Goal: Information Seeking & Learning: Check status

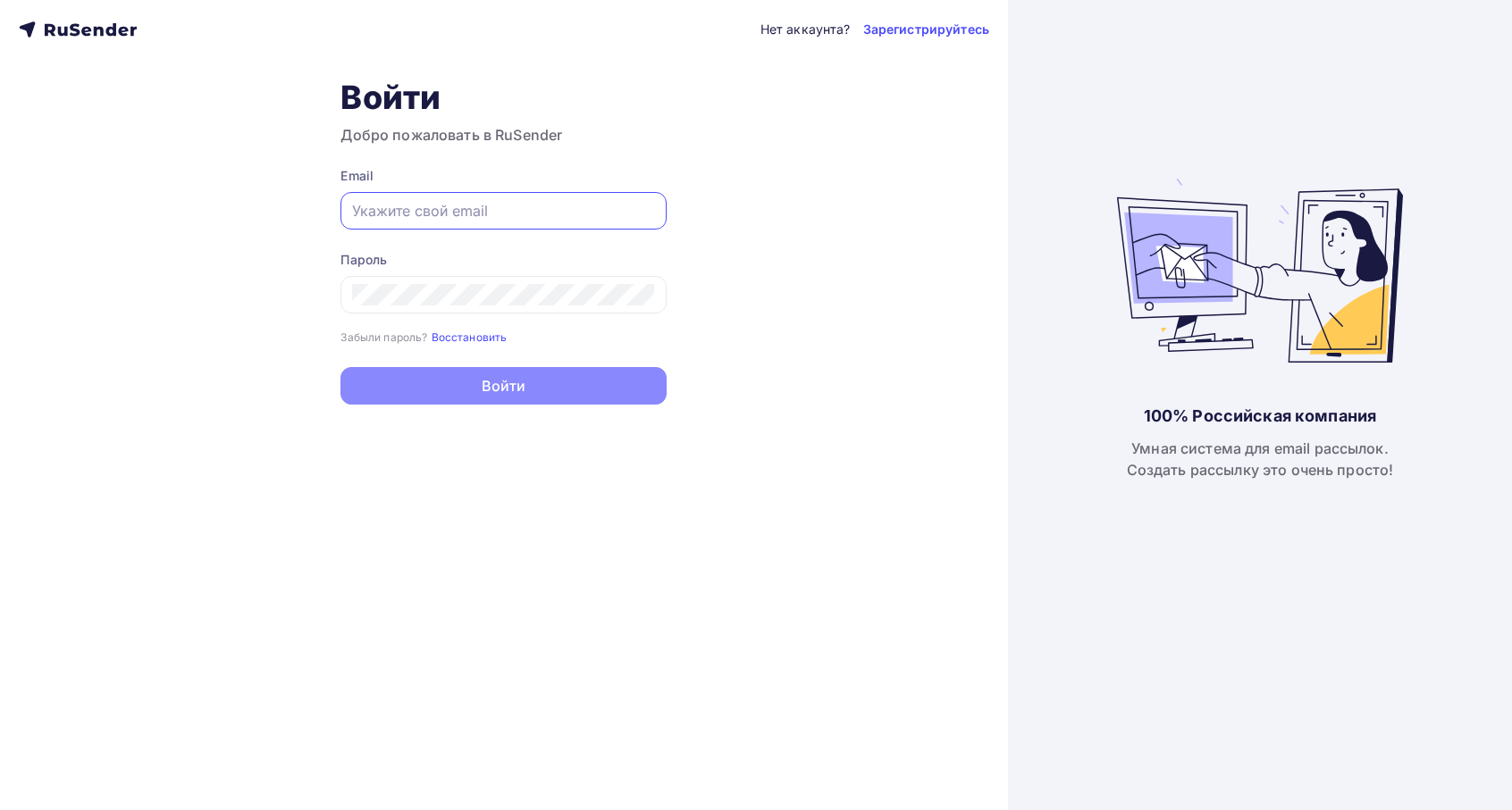
type input "[EMAIL_ADDRESS][DOMAIN_NAME]"
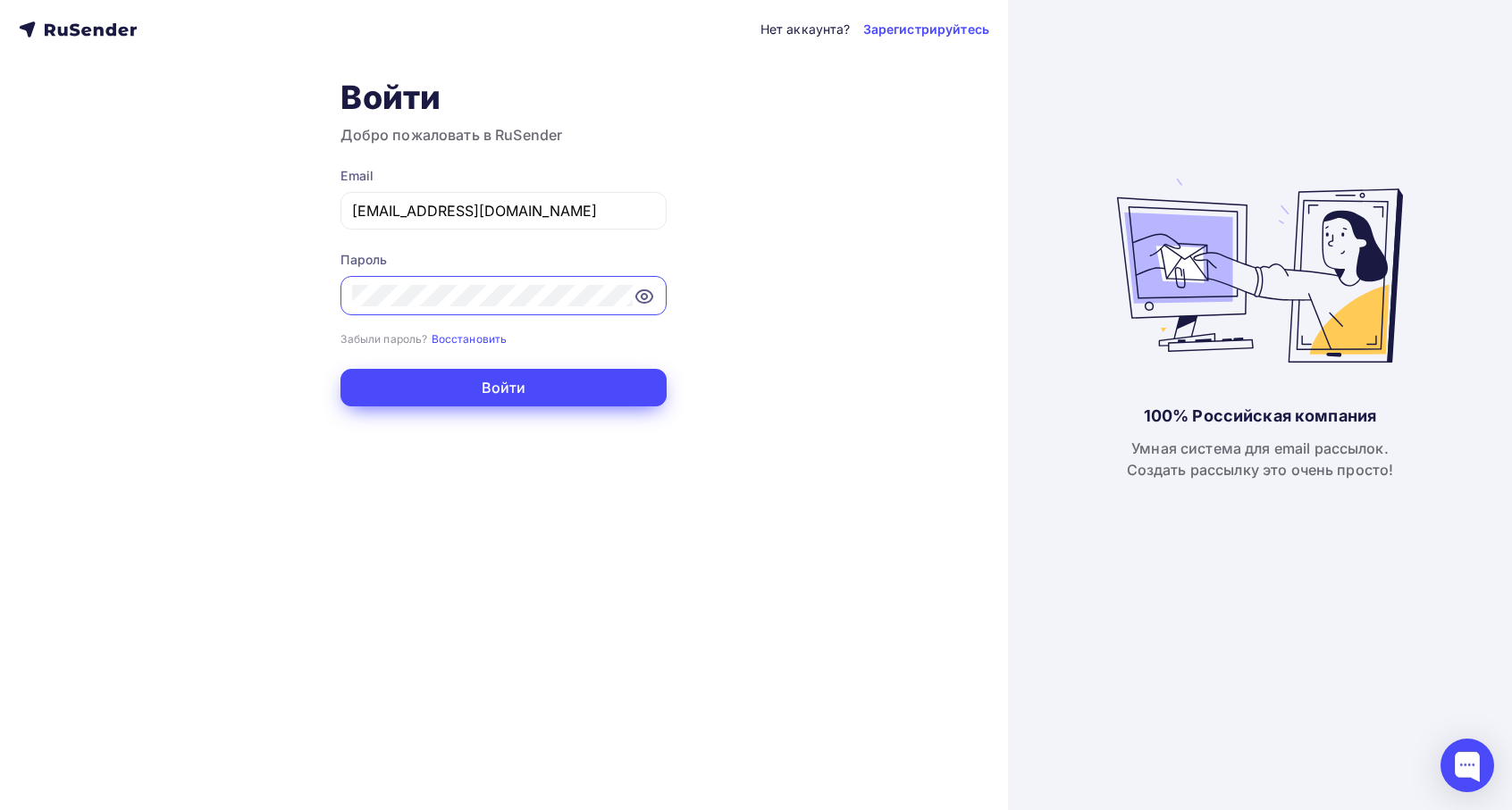
click at [466, 387] on button "Войти" at bounding box center [504, 388] width 327 height 37
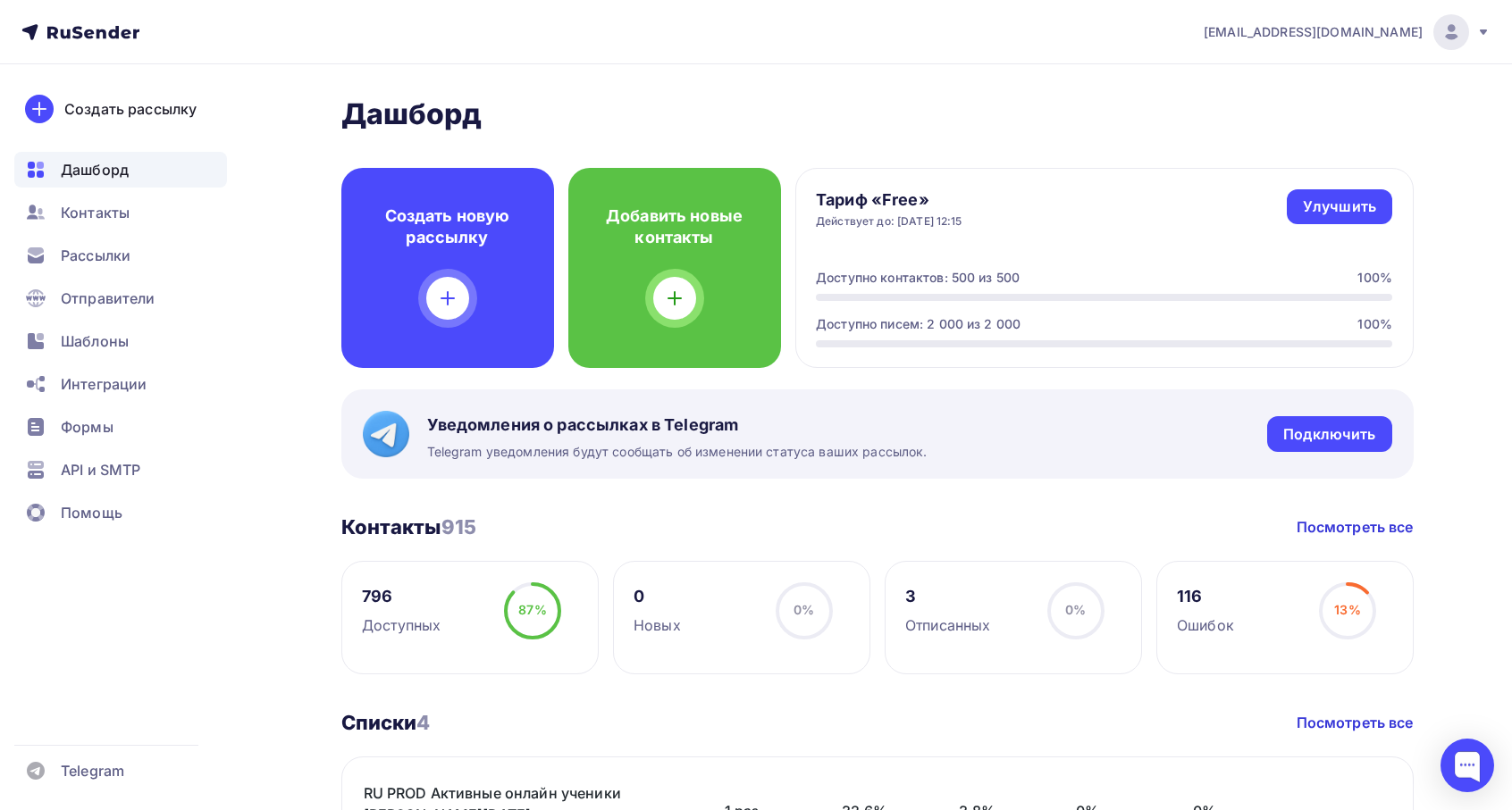
scroll to position [201, 0]
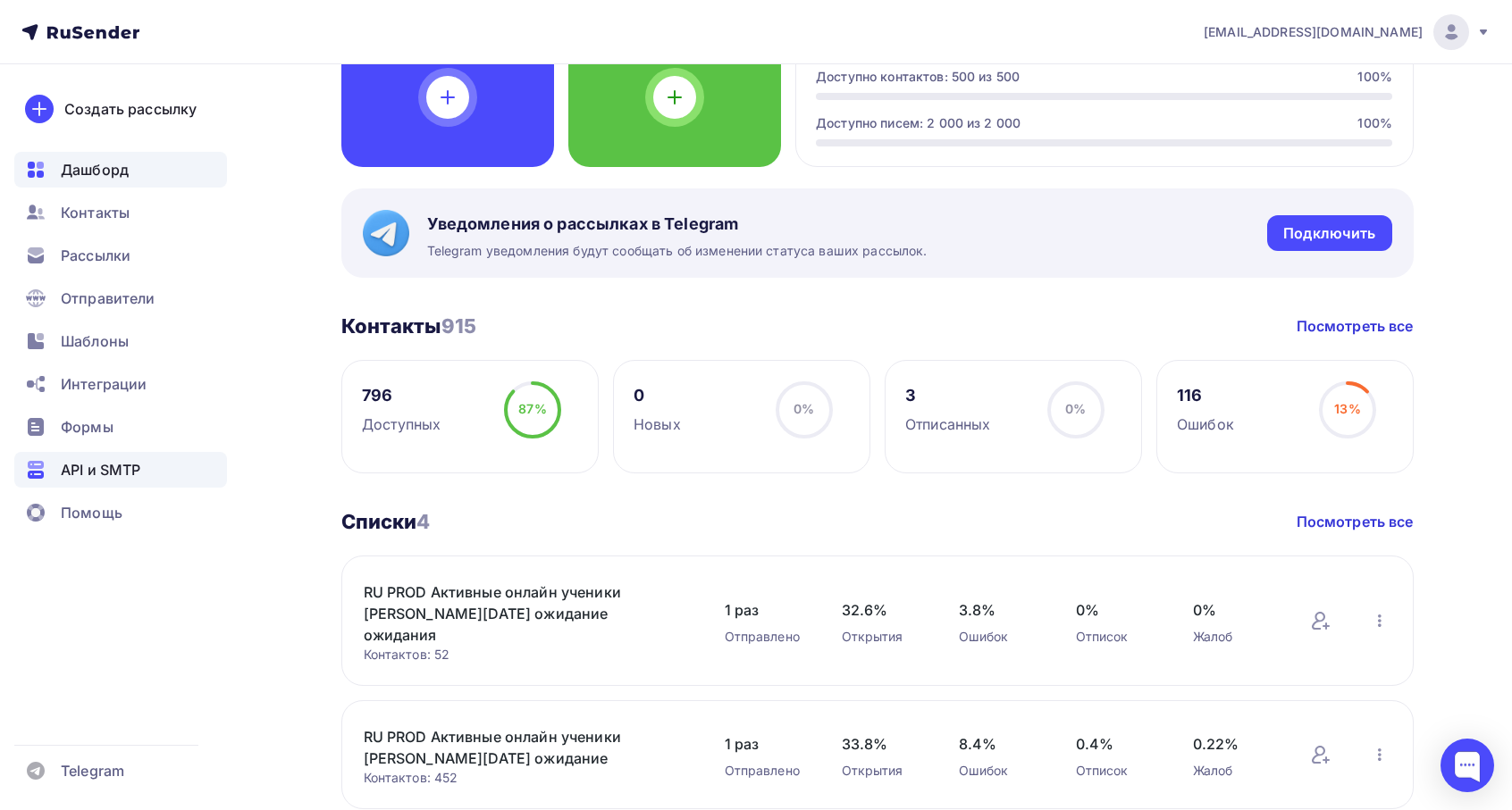
click at [78, 473] on span "API и SMTP" at bounding box center [100, 469] width 80 height 21
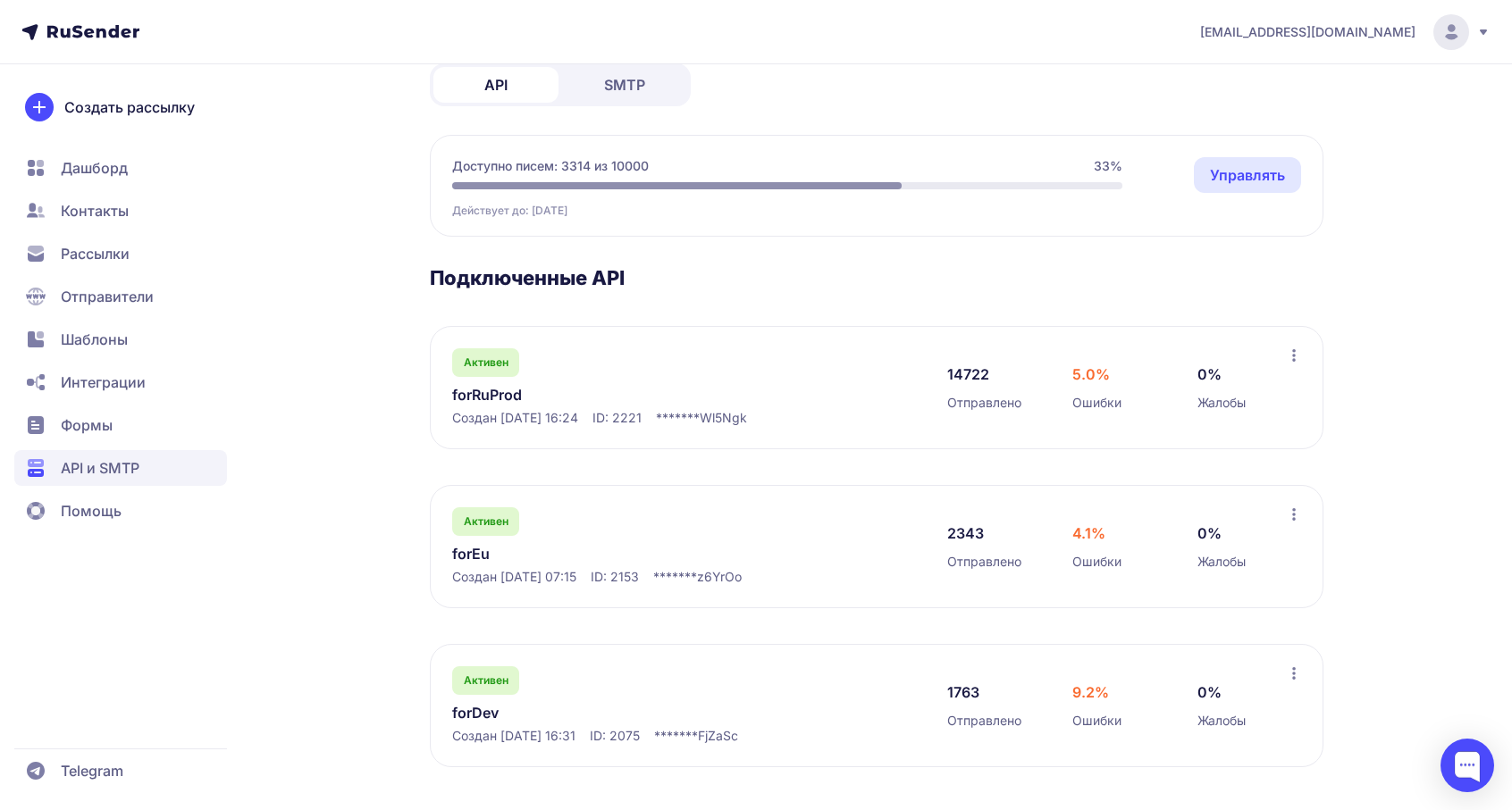
scroll to position [108, 0]
click at [498, 398] on link "forRuProd" at bounding box center [635, 394] width 367 height 21
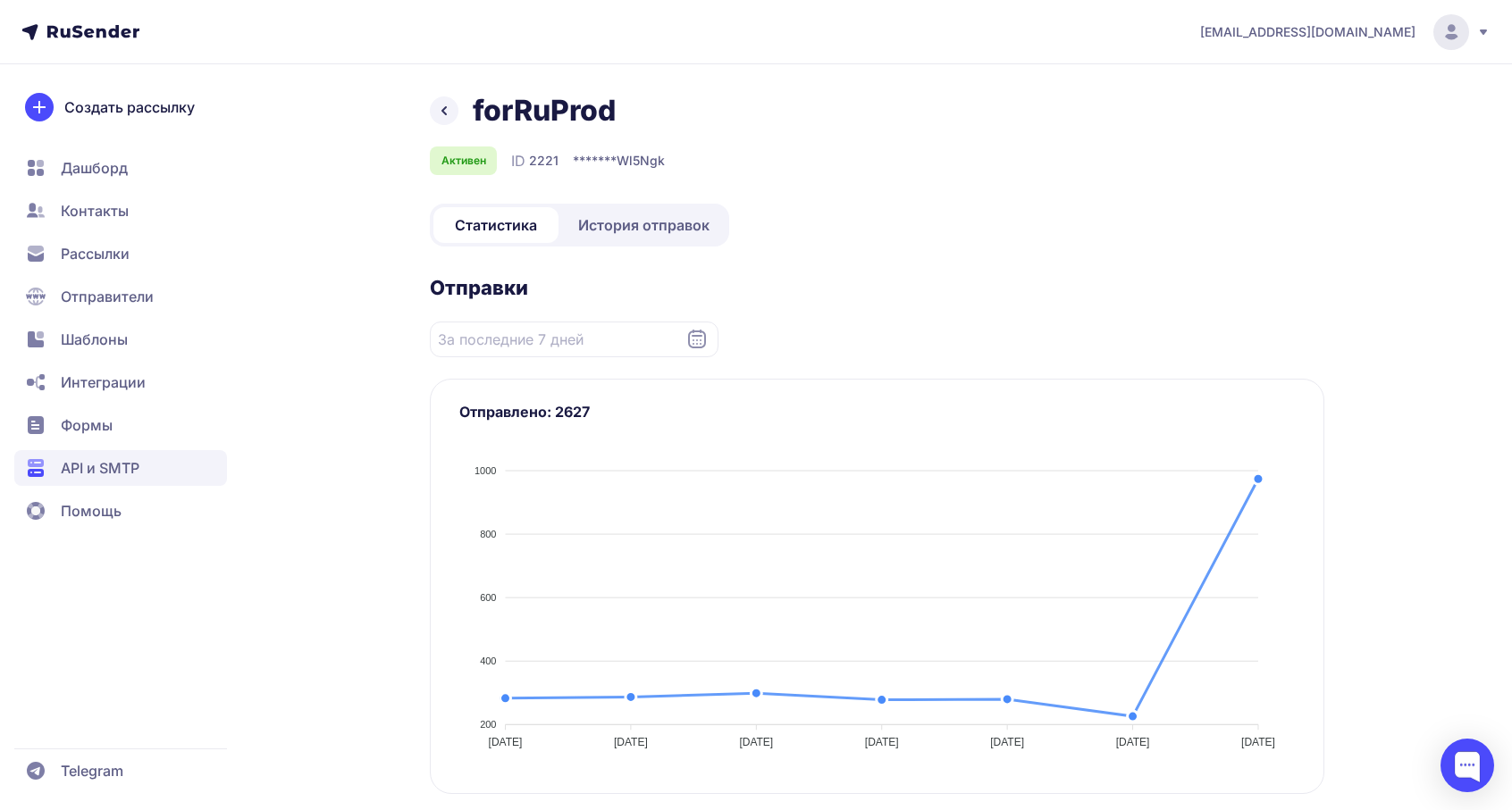
click at [623, 235] on span "История отправок" at bounding box center [644, 225] width 132 height 21
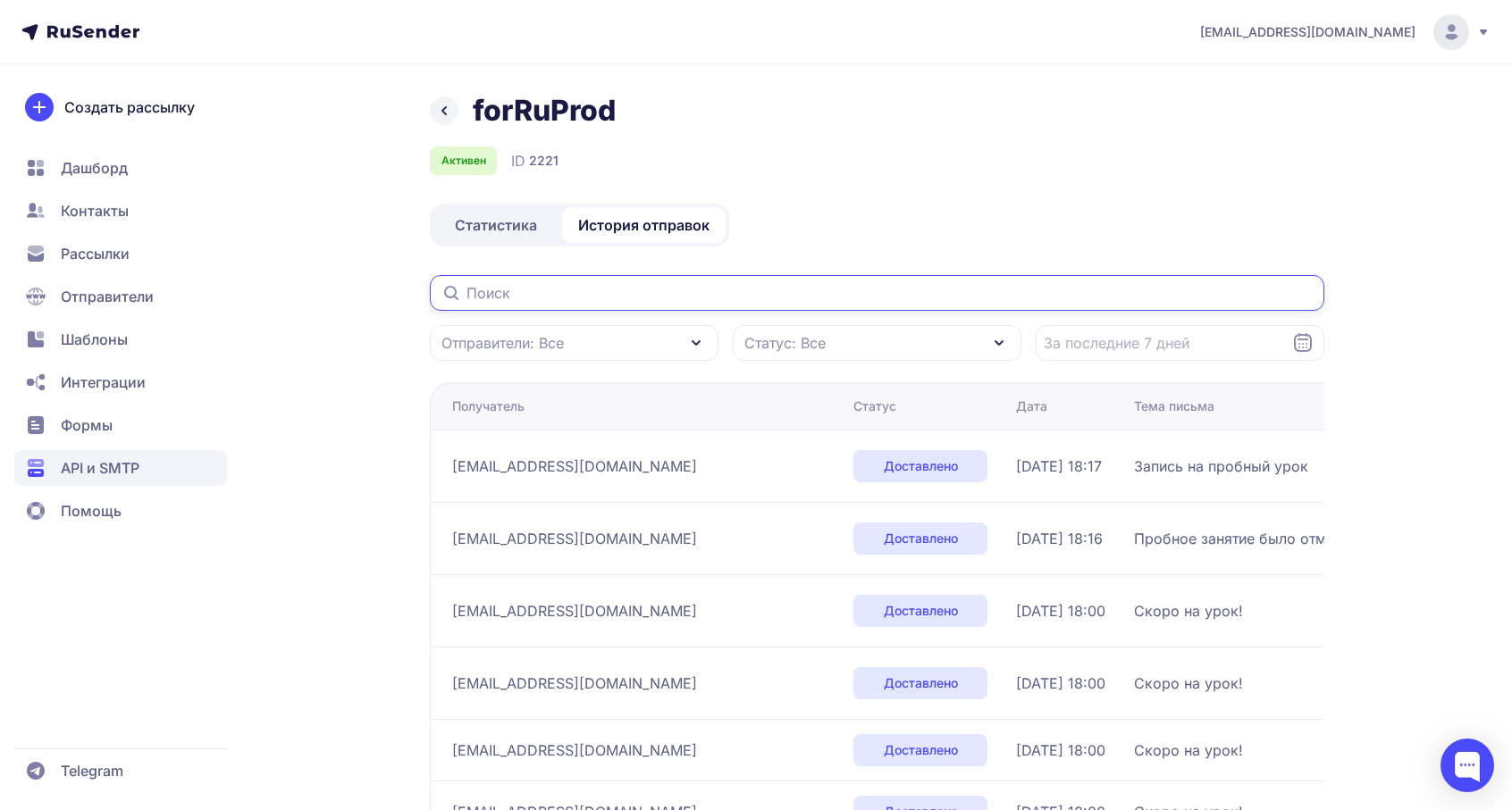
click at [774, 295] on input "text" at bounding box center [877, 293] width 895 height 36
paste input "[EMAIL_ADDRESS][DOMAIN_NAME]"
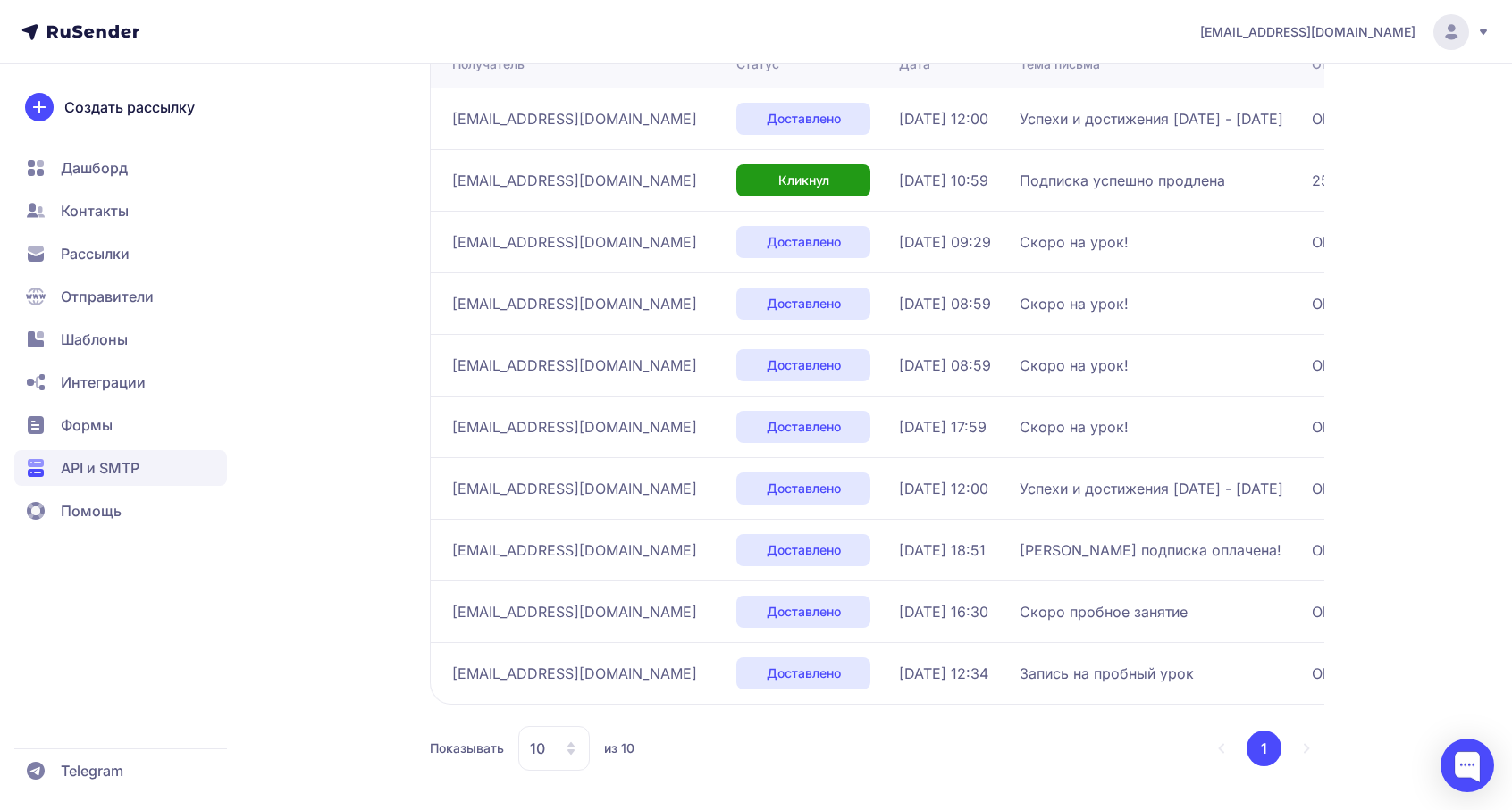
scroll to position [109, 0]
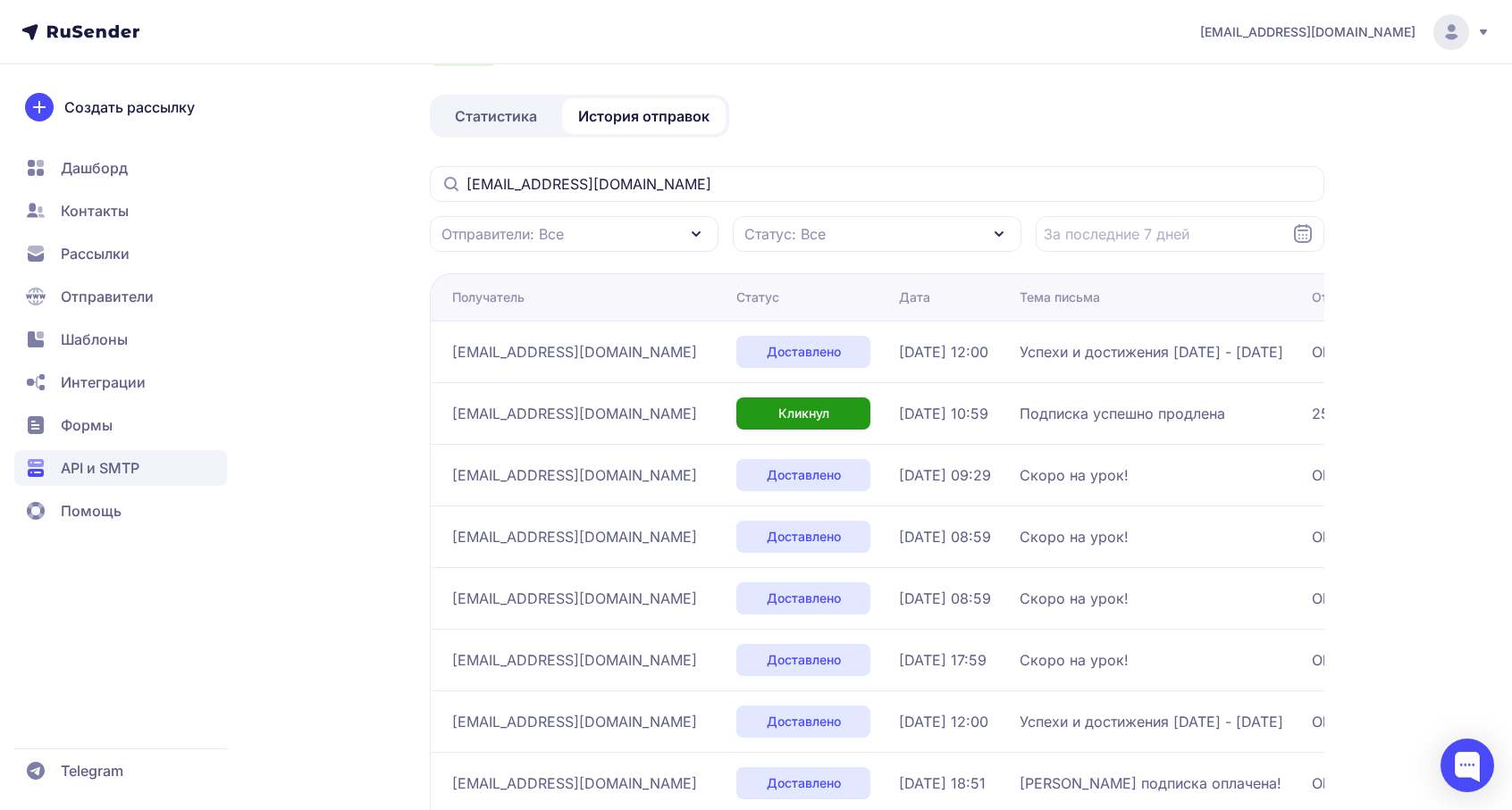
click at [422, 418] on div "forRuProd Активен ID 2221 Статистика История отправок [EMAIL_ADDRESS][DOMAIN_NA…" at bounding box center [756, 516] width 1287 height 1063
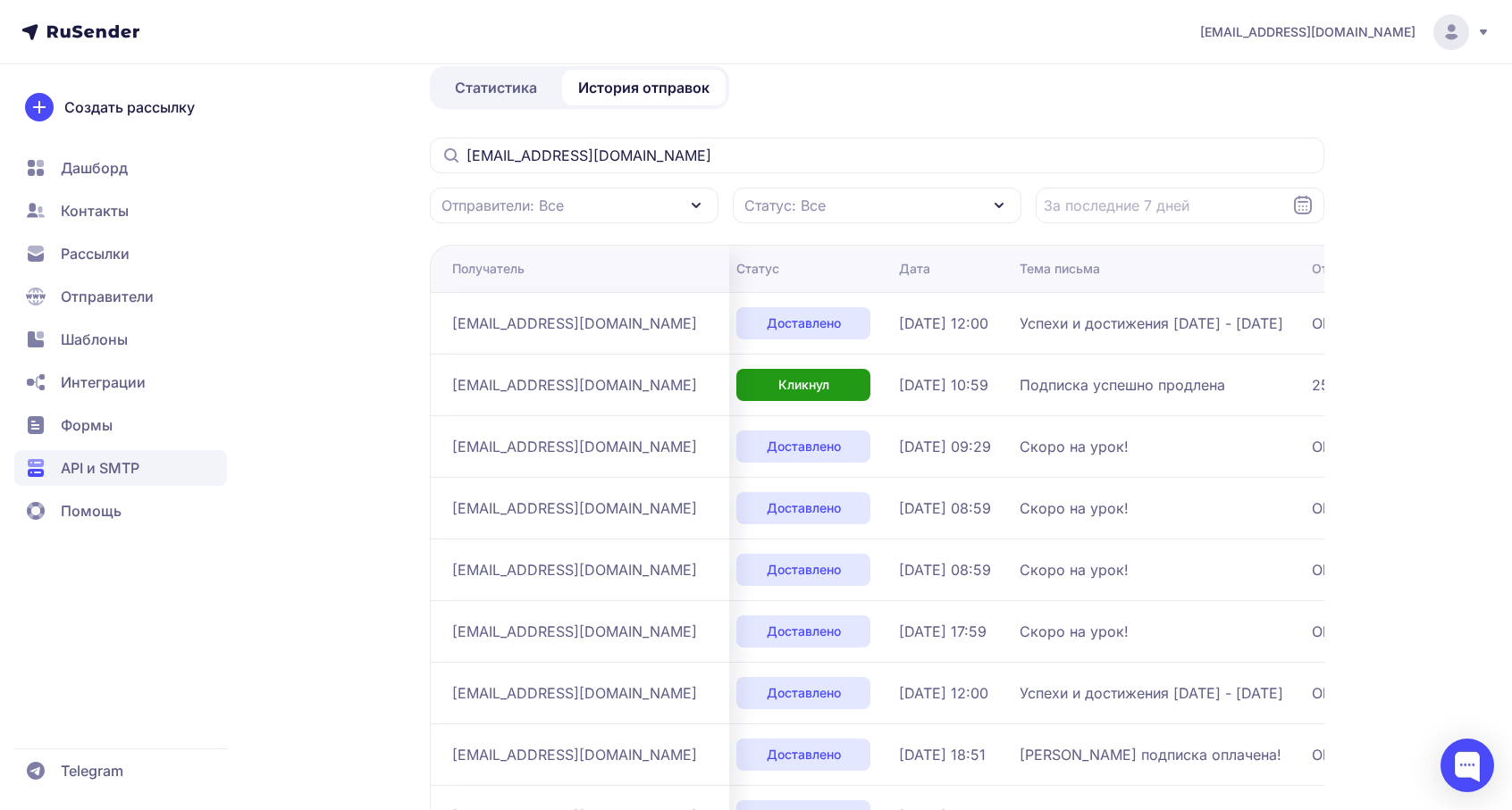
scroll to position [0, 0]
drag, startPoint x: 944, startPoint y: 385, endPoint x: 1143, endPoint y: 385, distance: 199.0
click at [1143, 385] on td "Подписка успешно продлена" at bounding box center [1158, 384] width 292 height 61
click at [1143, 385] on span "Подписка успешно продлена" at bounding box center [1122, 385] width 205 height 21
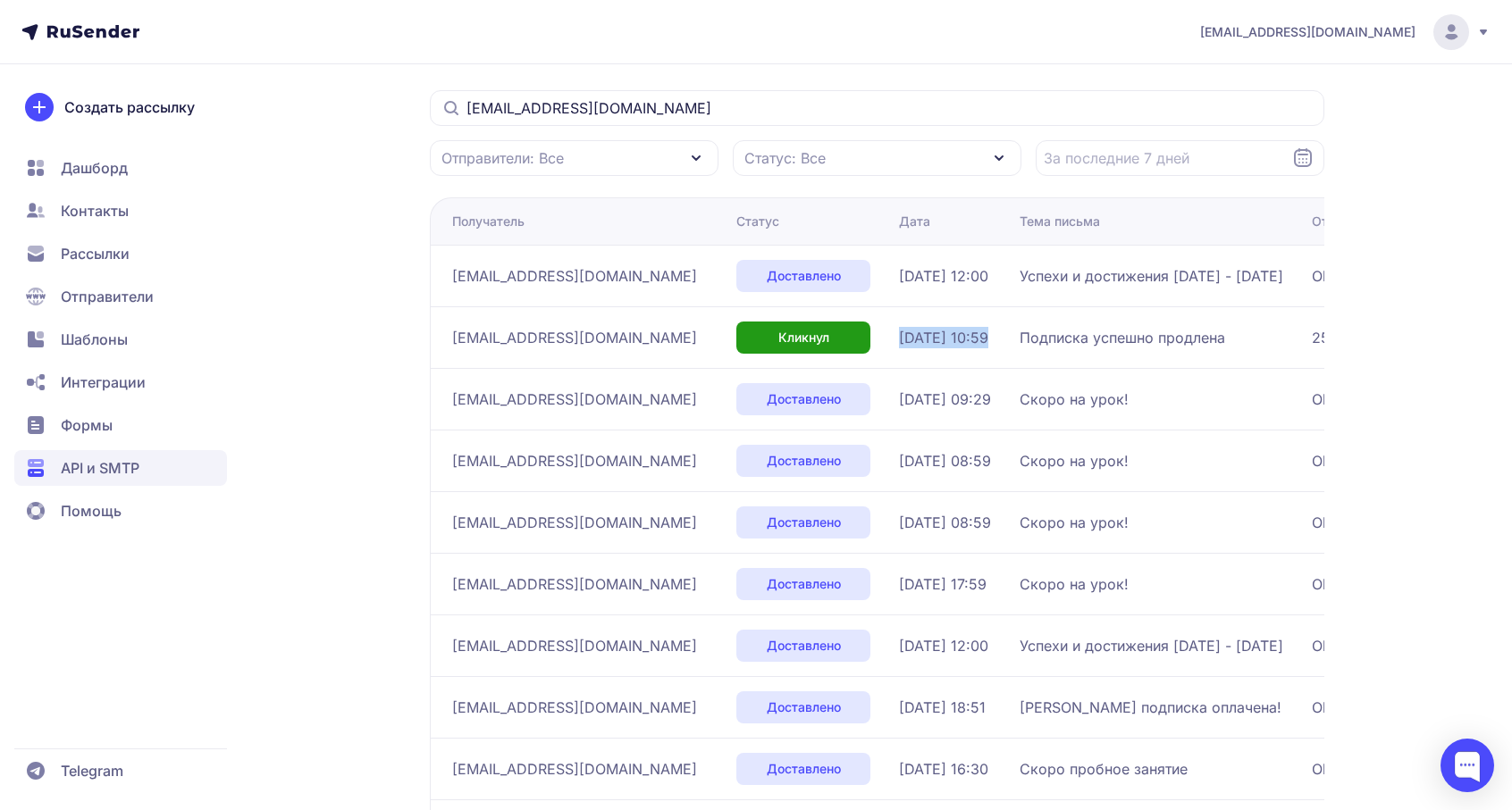
drag, startPoint x: 793, startPoint y: 337, endPoint x: 925, endPoint y: 337, distance: 132.0
click at [925, 337] on div "[DATE] 10:59" at bounding box center [952, 337] width 107 height 21
click at [899, 342] on span "[DATE] 10:59" at bounding box center [944, 337] width 89 height 21
drag, startPoint x: 792, startPoint y: 399, endPoint x: 909, endPoint y: 399, distance: 117.0
click at [910, 399] on td "[DATE] 09:29" at bounding box center [952, 399] width 121 height 61
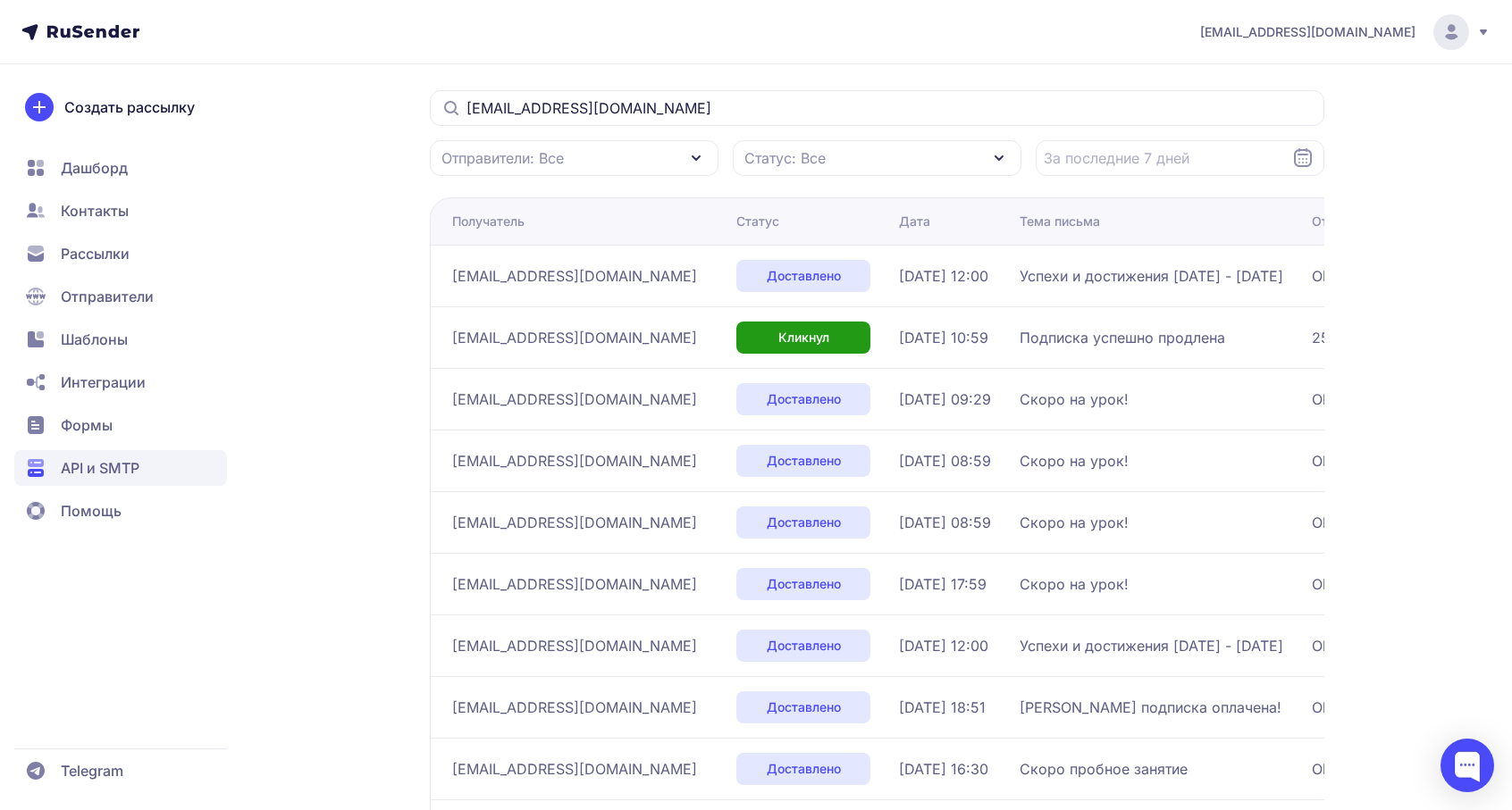
click at [909, 399] on span "[DATE] 09:29" at bounding box center [945, 399] width 92 height 21
drag, startPoint x: 795, startPoint y: 399, endPoint x: 872, endPoint y: 399, distance: 77.0
click at [899, 399] on span "[DATE] 09:29" at bounding box center [945, 399] width 92 height 21
drag, startPoint x: 794, startPoint y: 400, endPoint x: 883, endPoint y: 400, distance: 89.0
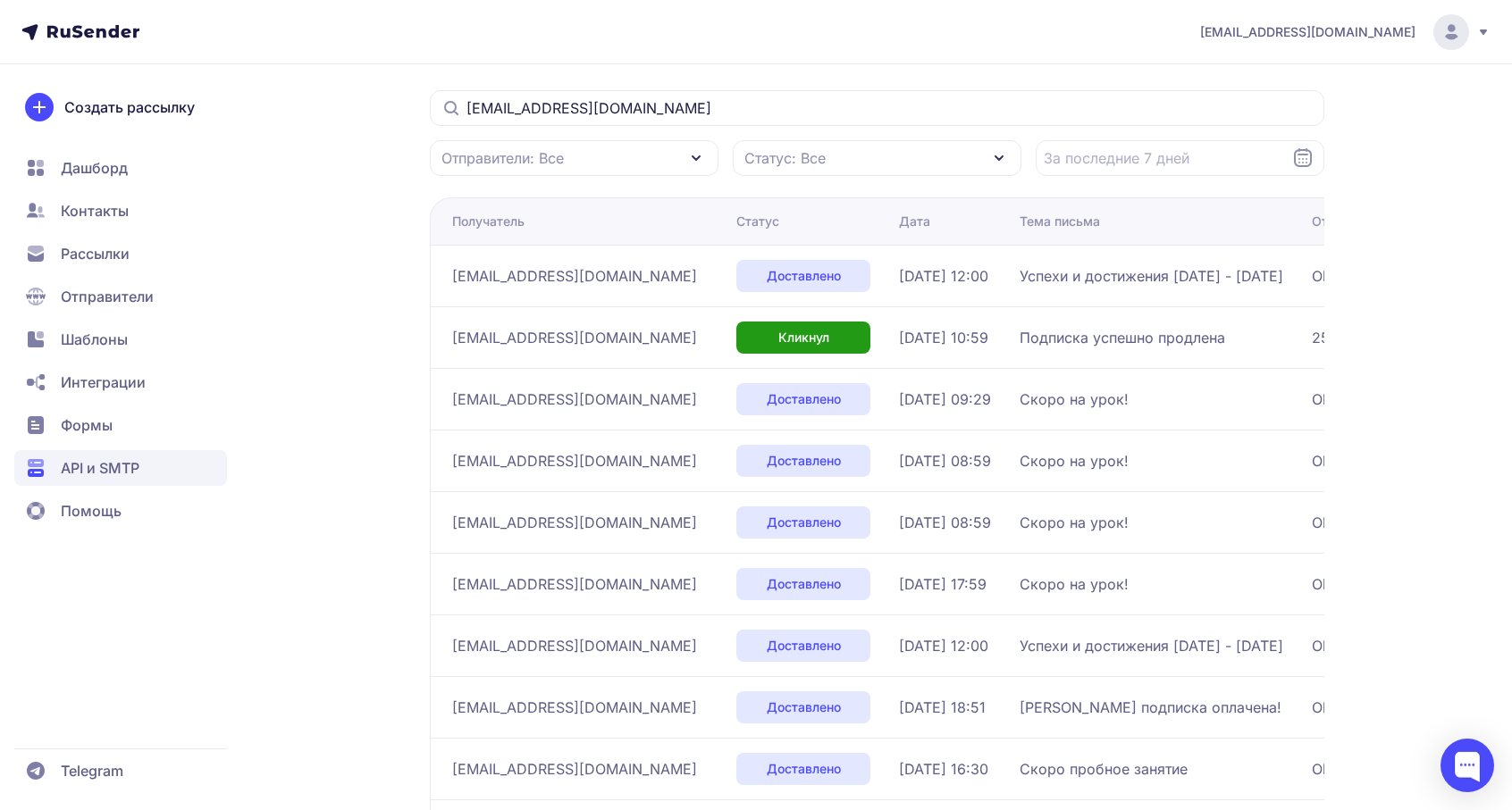
click at [899, 400] on span "[DATE] 09:29" at bounding box center [945, 399] width 92 height 21
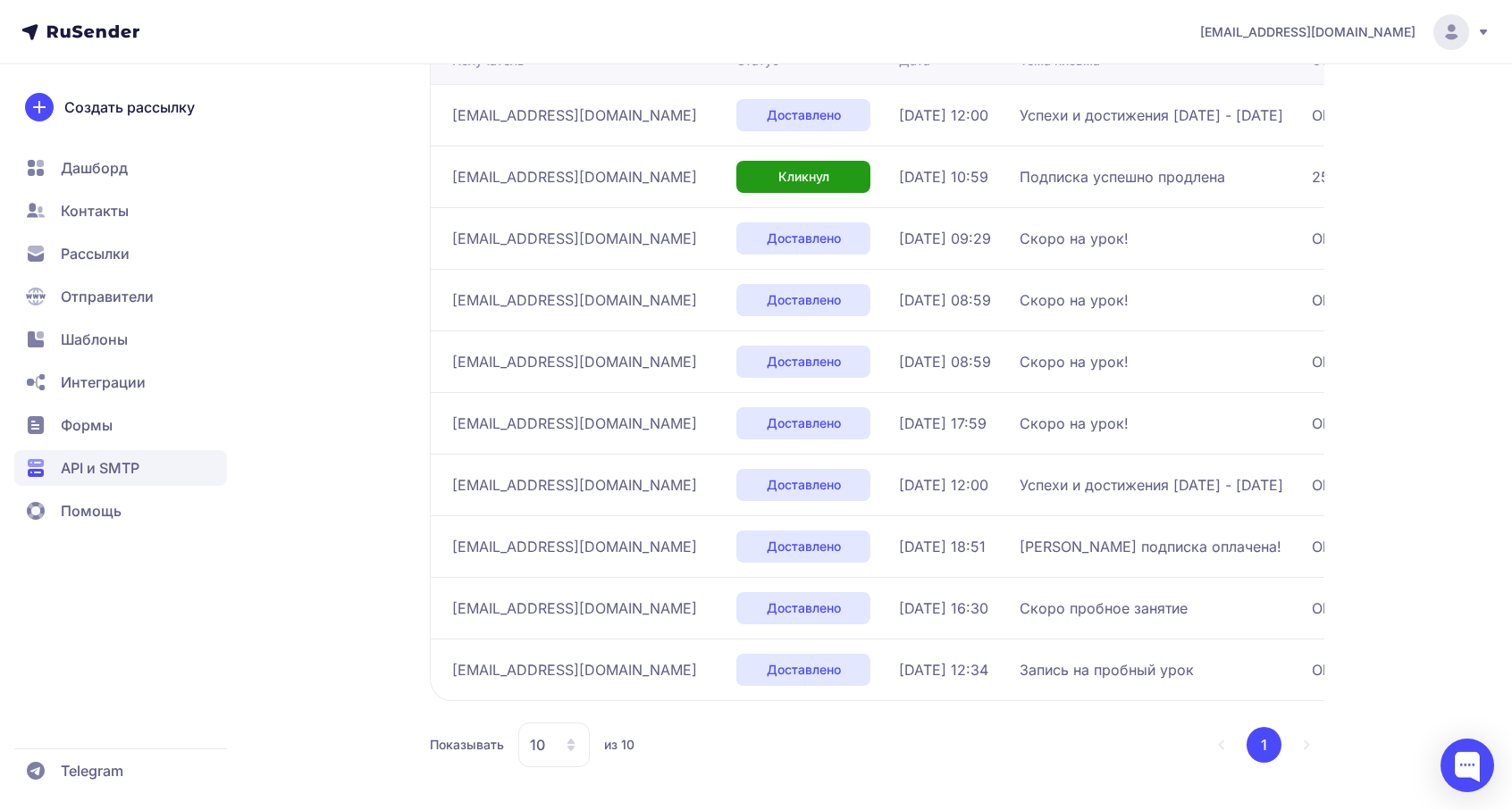
scroll to position [347, 0]
drag, startPoint x: 949, startPoint y: 546, endPoint x: 1079, endPoint y: 546, distance: 130.0
click at [1079, 546] on span "[PERSON_NAME] подписка оплачена!" at bounding box center [1151, 546] width 262 height 21
click at [504, 182] on span "[EMAIL_ADDRESS][DOMAIN_NAME]" at bounding box center [575, 176] width 245 height 21
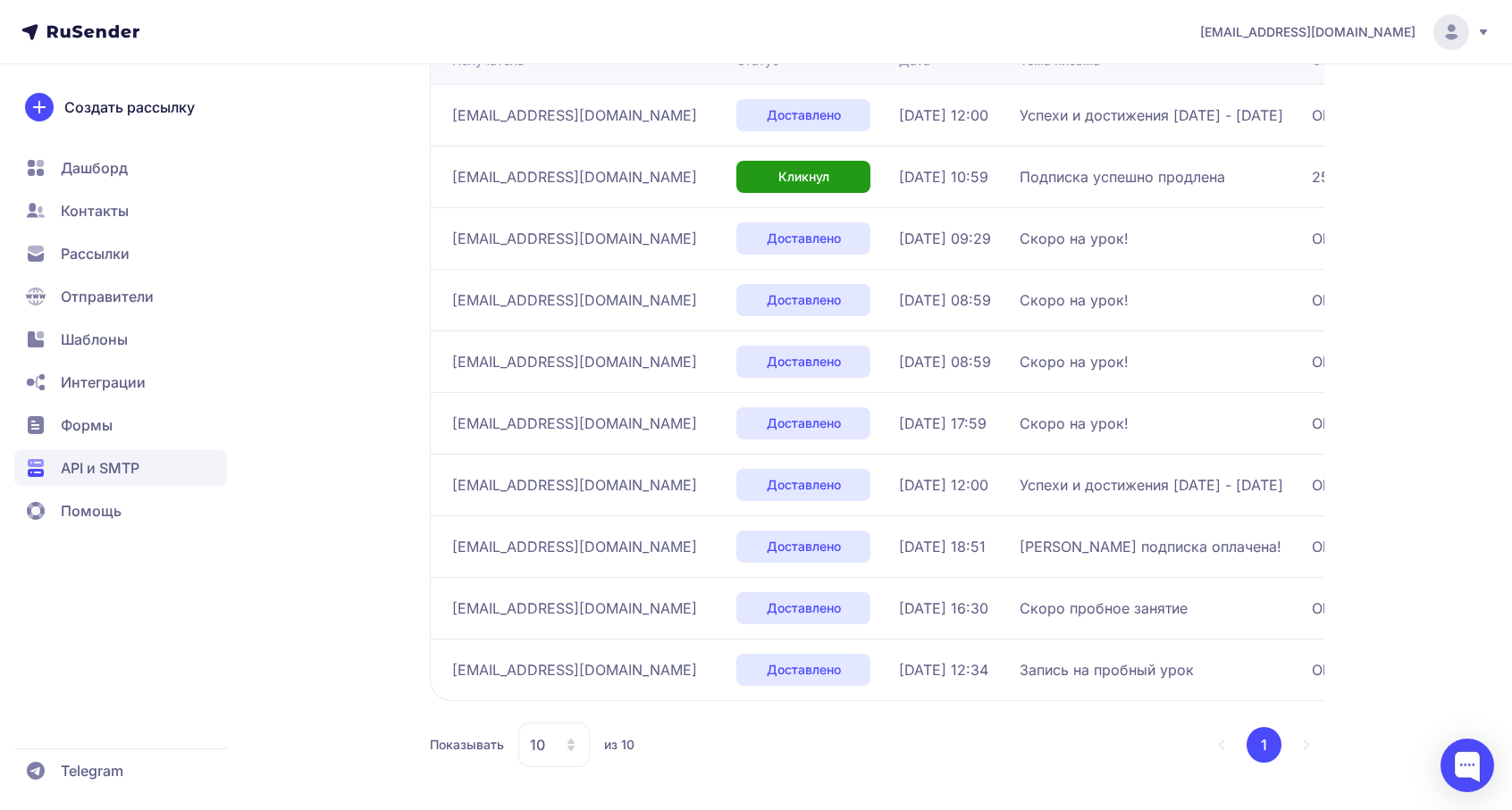
click at [920, 176] on div "[DATE] 10:59" at bounding box center [952, 176] width 107 height 21
click at [779, 176] on span "Кликнул" at bounding box center [804, 176] width 51 height 18
click at [516, 170] on span "[EMAIL_ADDRESS][DOMAIN_NAME]" at bounding box center [575, 176] width 245 height 21
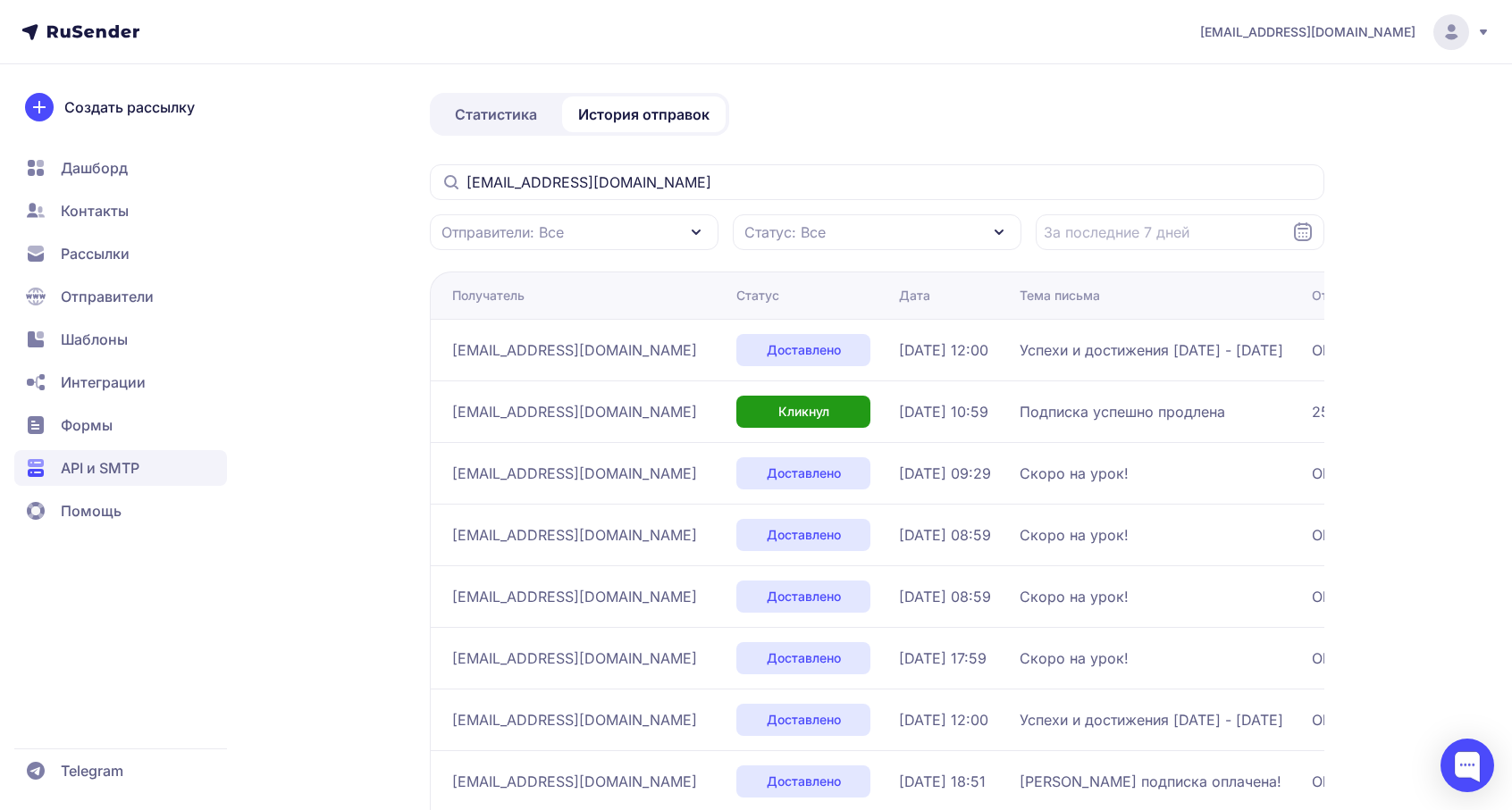
scroll to position [111, 0]
click at [766, 182] on input "[EMAIL_ADDRESS][DOMAIN_NAME]" at bounding box center [877, 181] width 895 height 36
paste input ""Ваша подписка будет продлена"
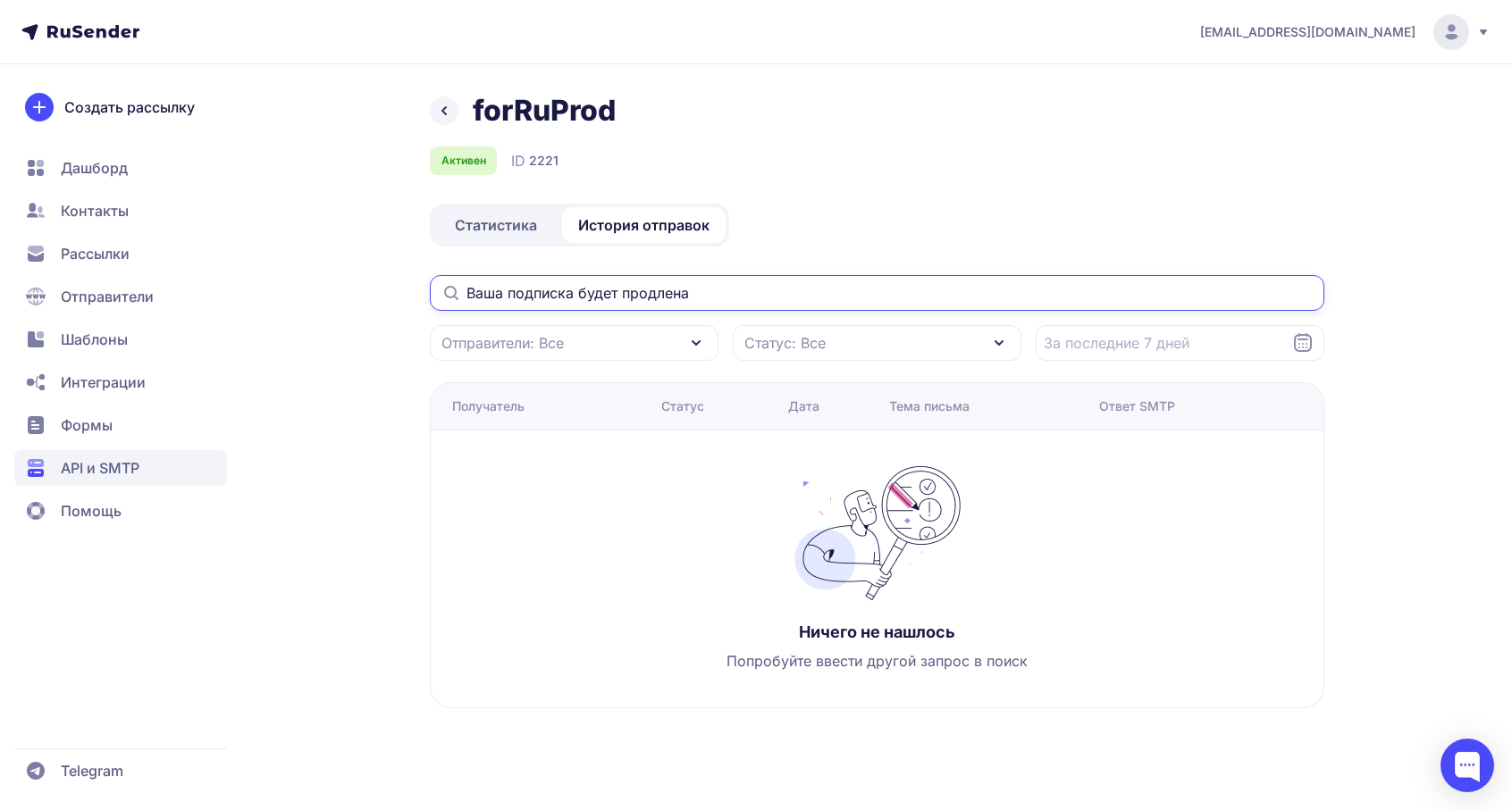
click at [756, 284] on input "Ваша подписка будет продлена" at bounding box center [877, 293] width 895 height 36
type input "Ваша подписка будет"
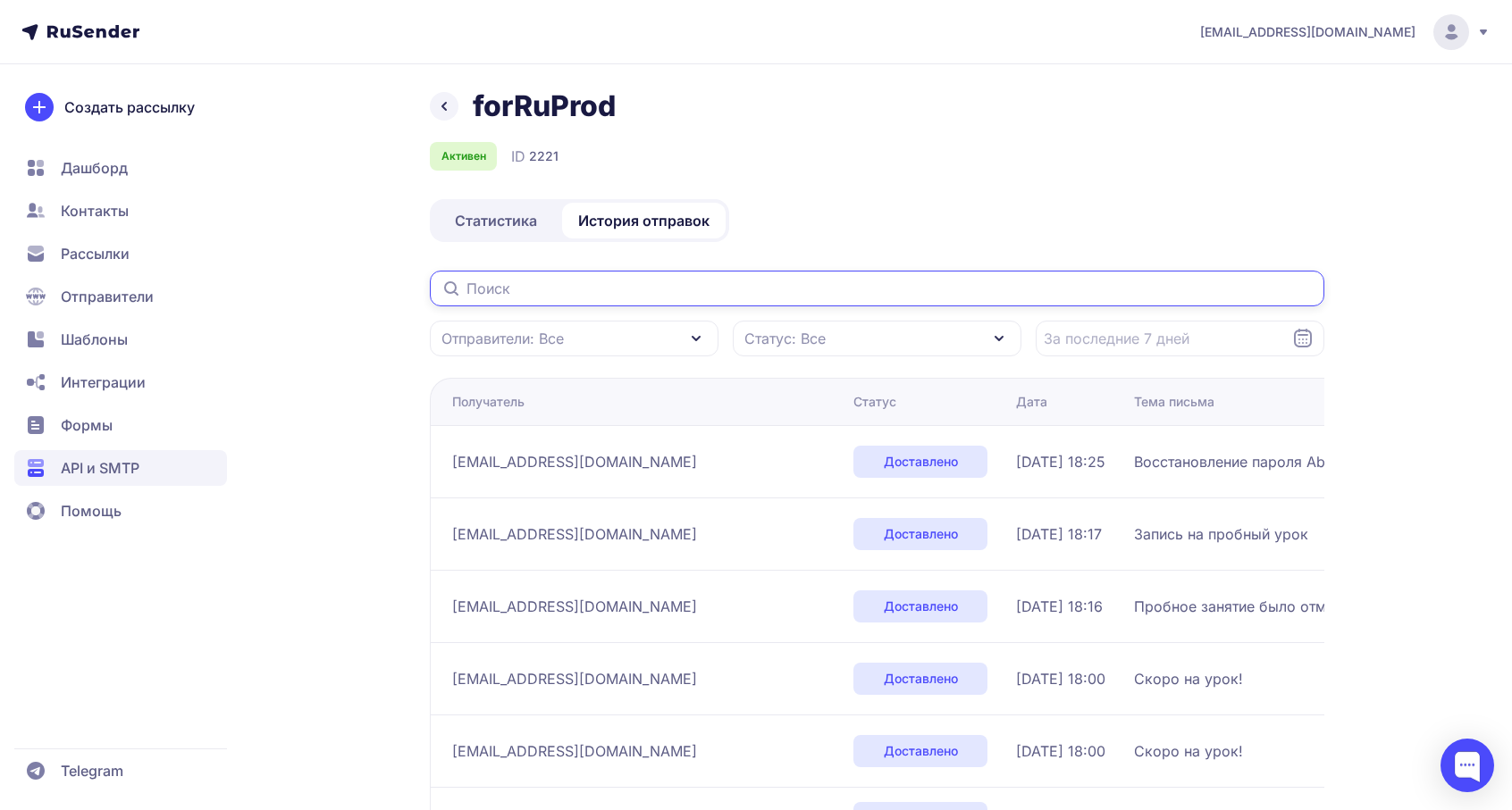
scroll to position [94, 0]
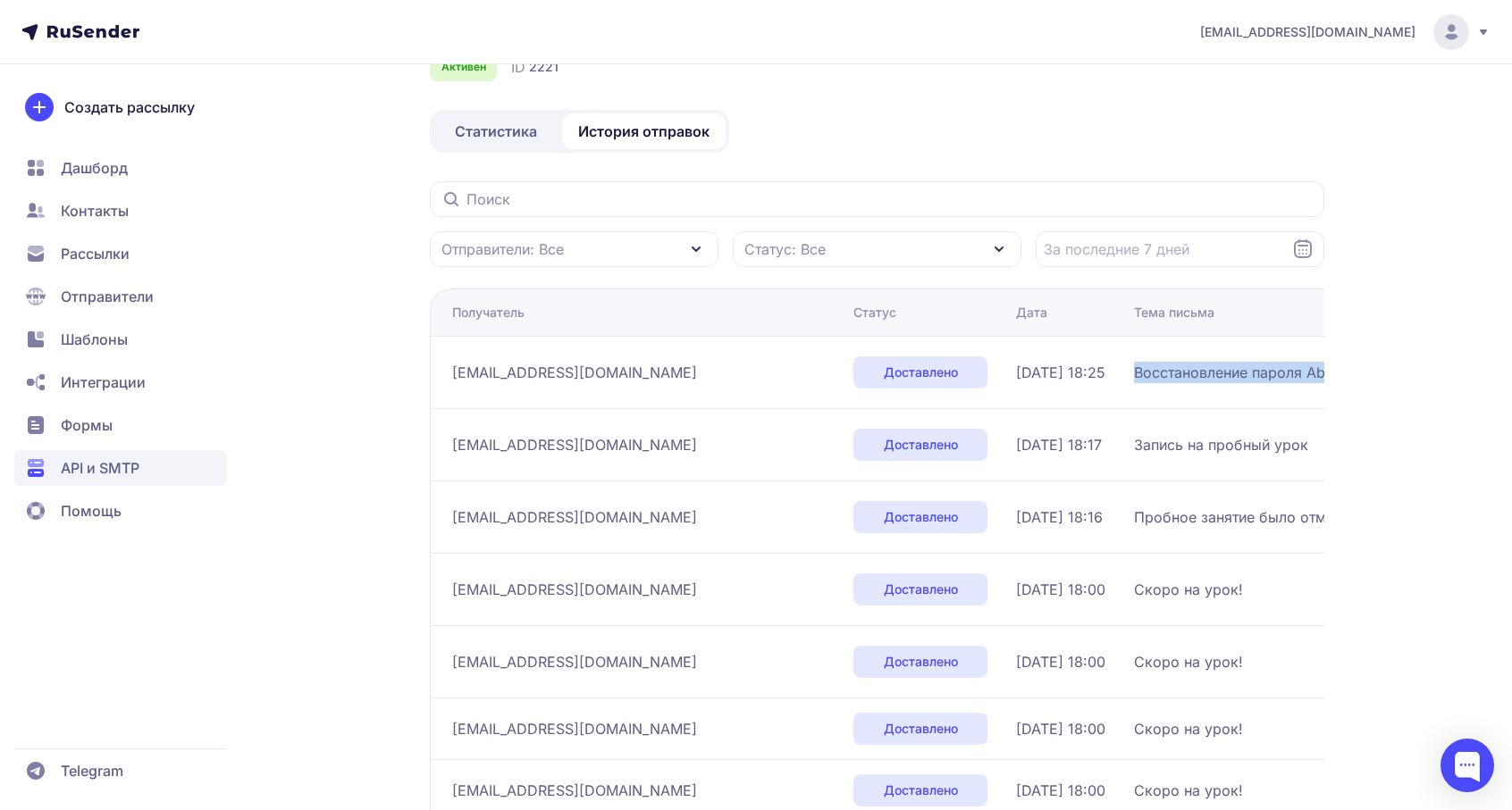
drag, startPoint x: 987, startPoint y: 373, endPoint x: 1206, endPoint y: 368, distance: 219.1
click at [1206, 368] on span "Восстановление пароля Abakus" at bounding box center [1246, 372] width 223 height 21
copy span "Восстановление пароля Abaku"
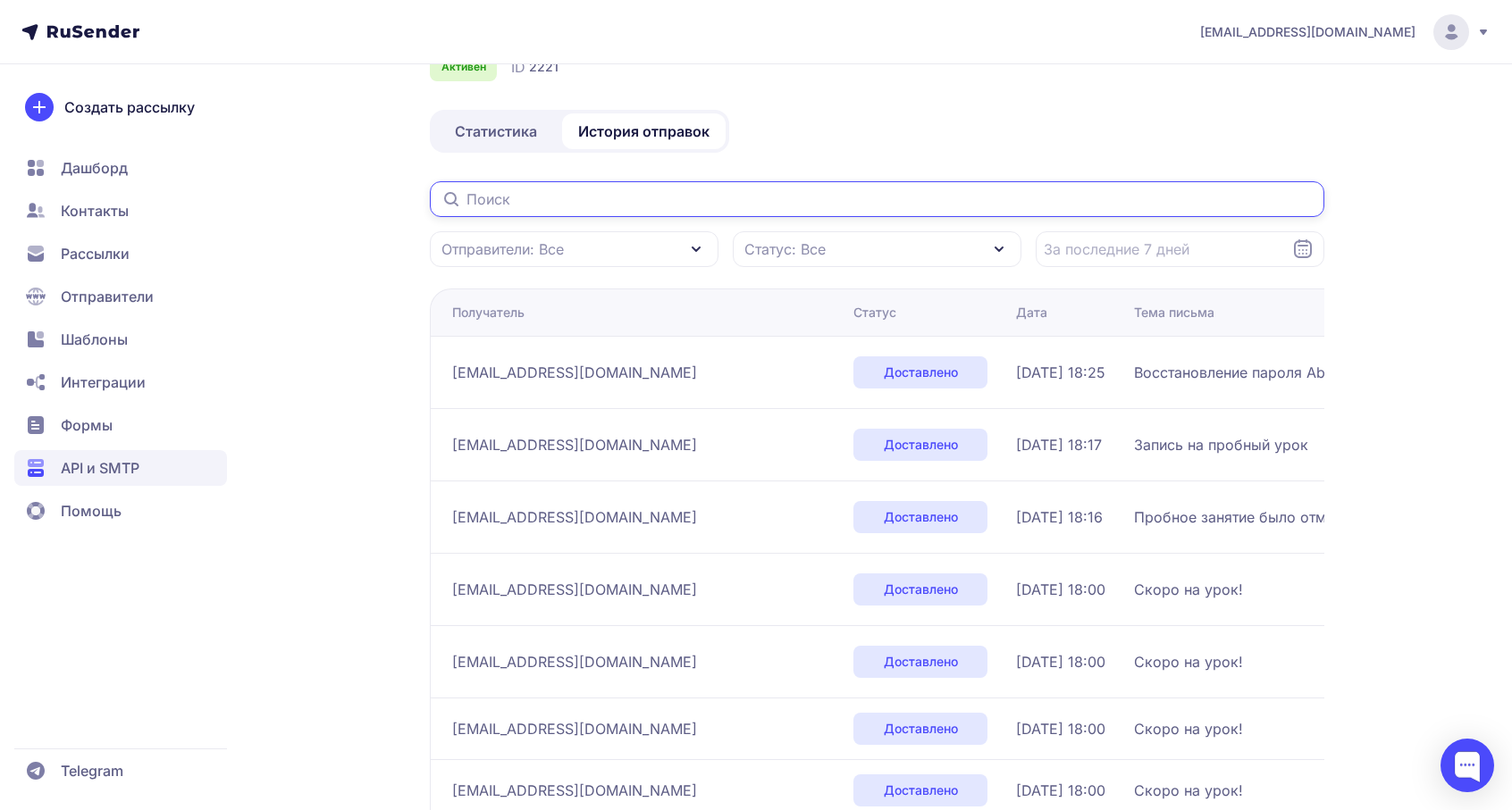
click at [809, 210] on input "text" at bounding box center [877, 199] width 895 height 36
paste input "Восстановление пароля Abaku"
type input "Восстановление пароля Abaku"
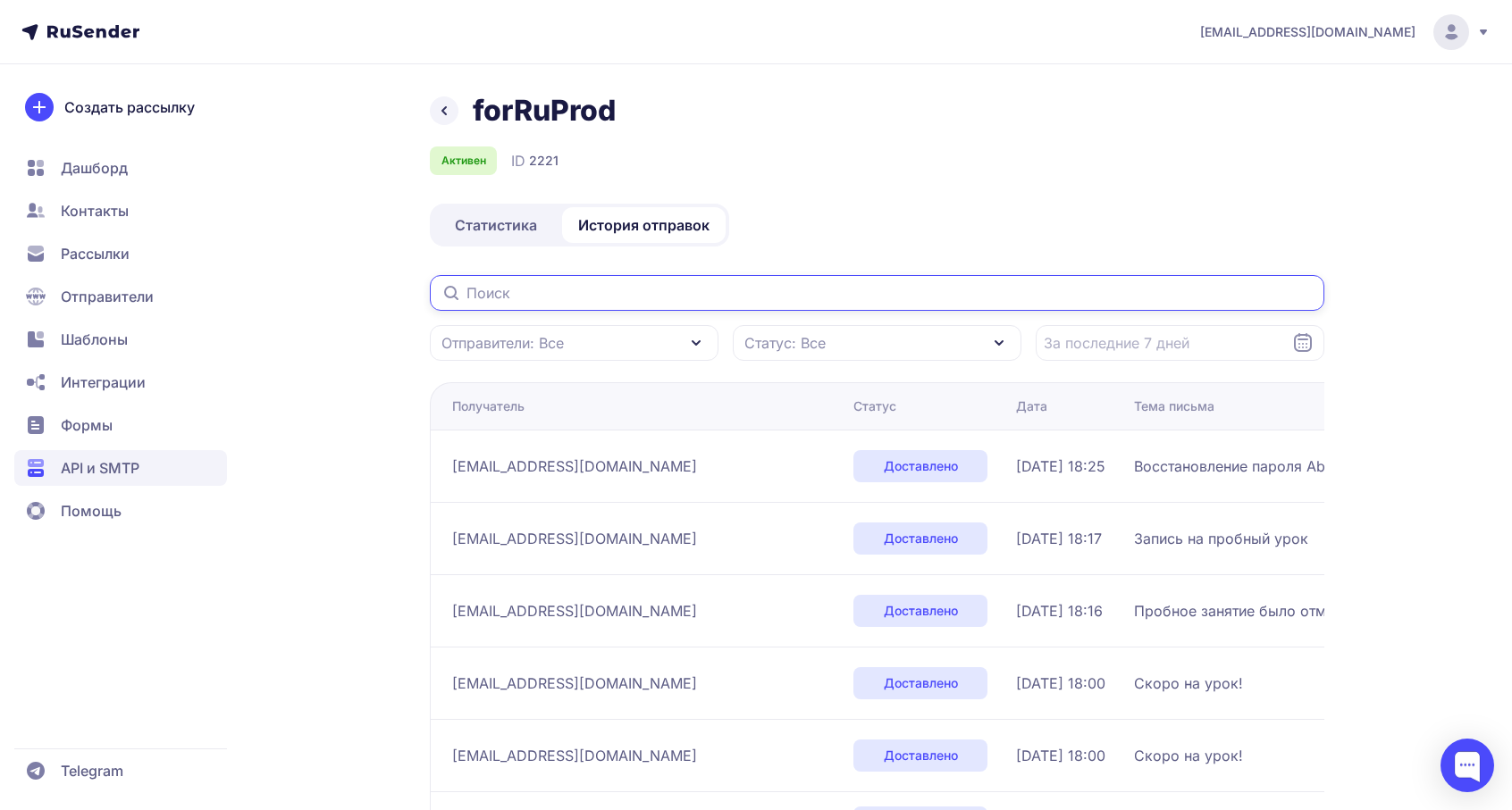
paste input ""Ваша подписка будет продлена"
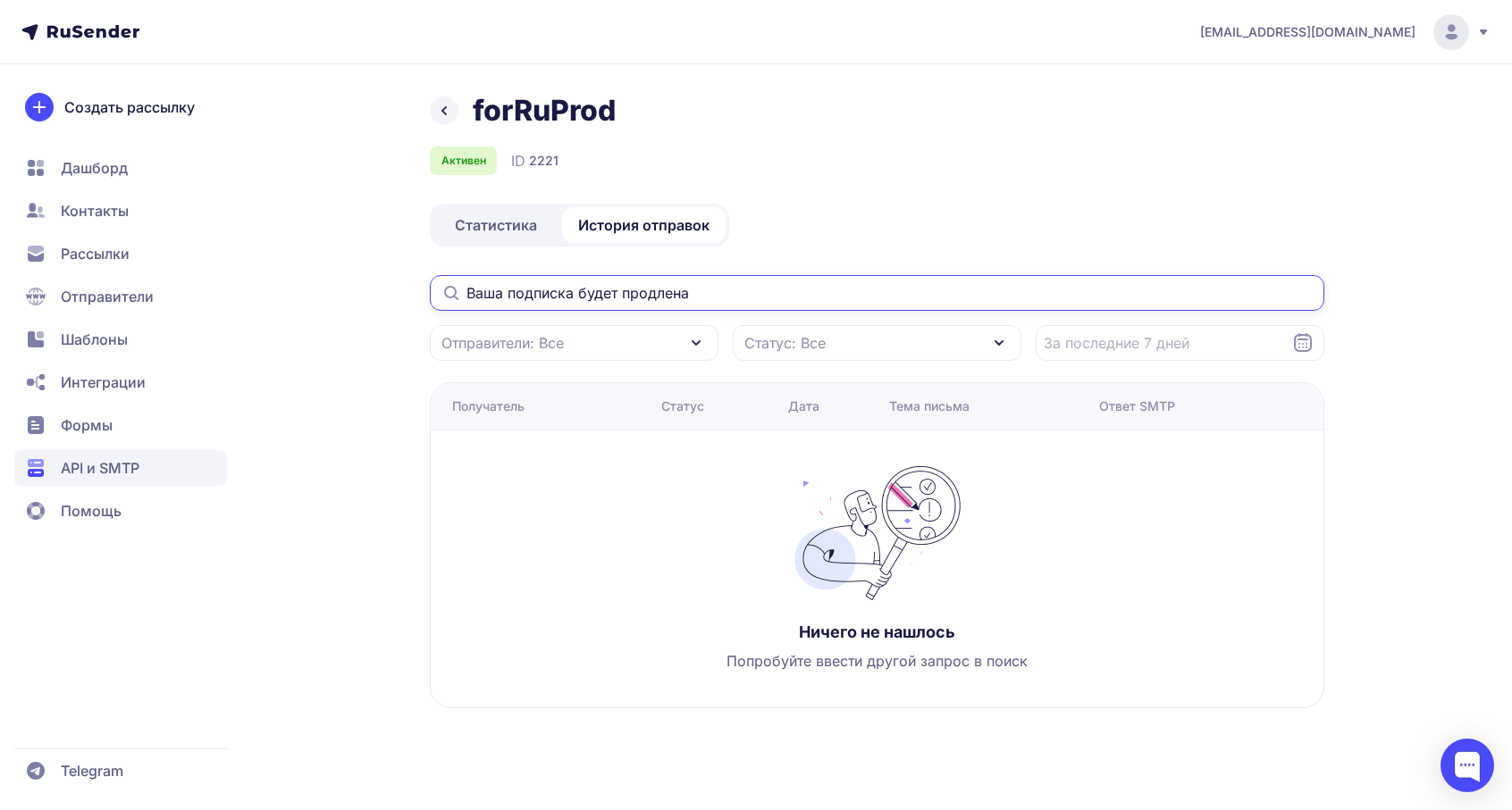
type input "Ваша подписка будет продлена"
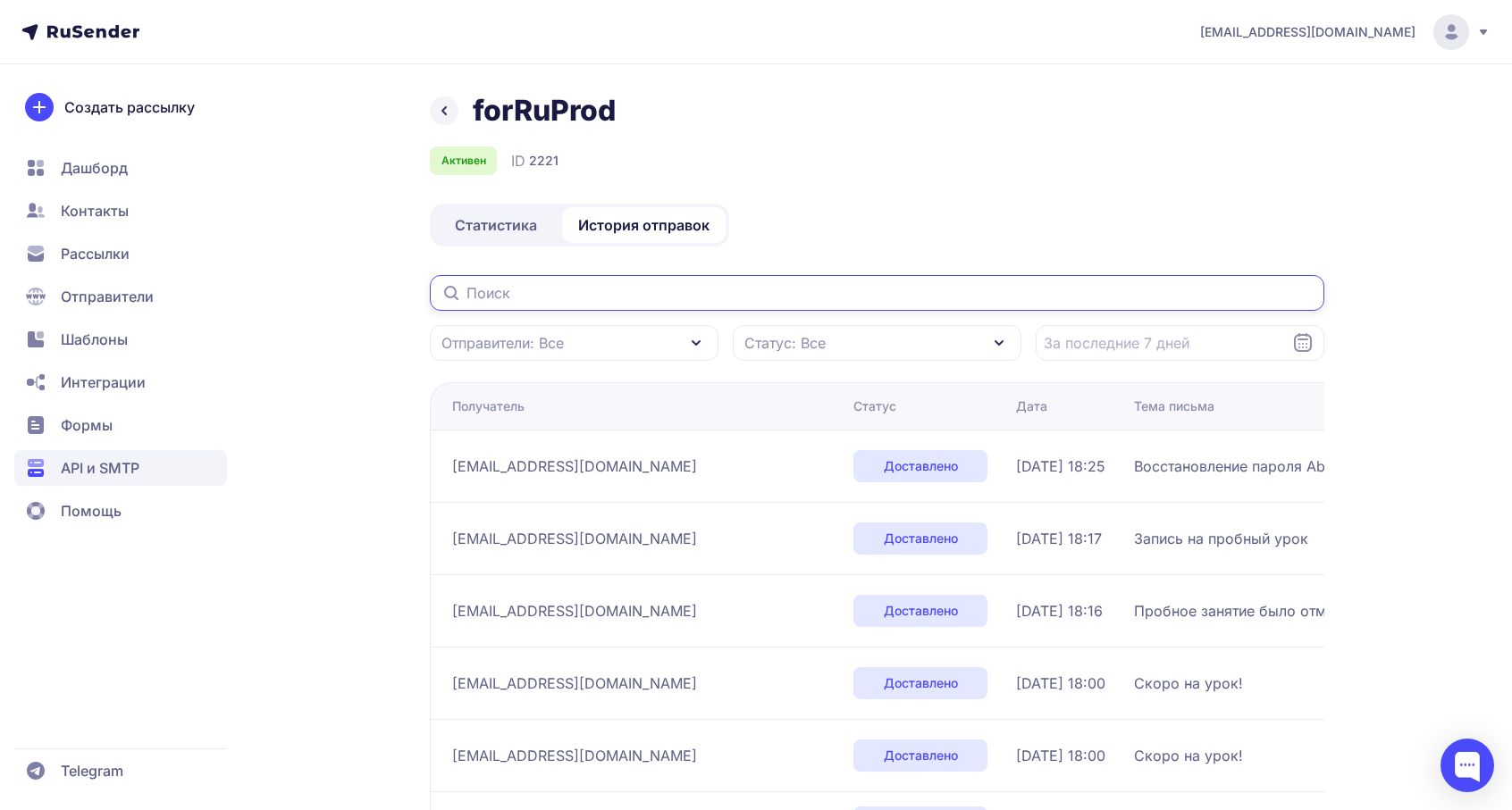
scroll to position [5, 0]
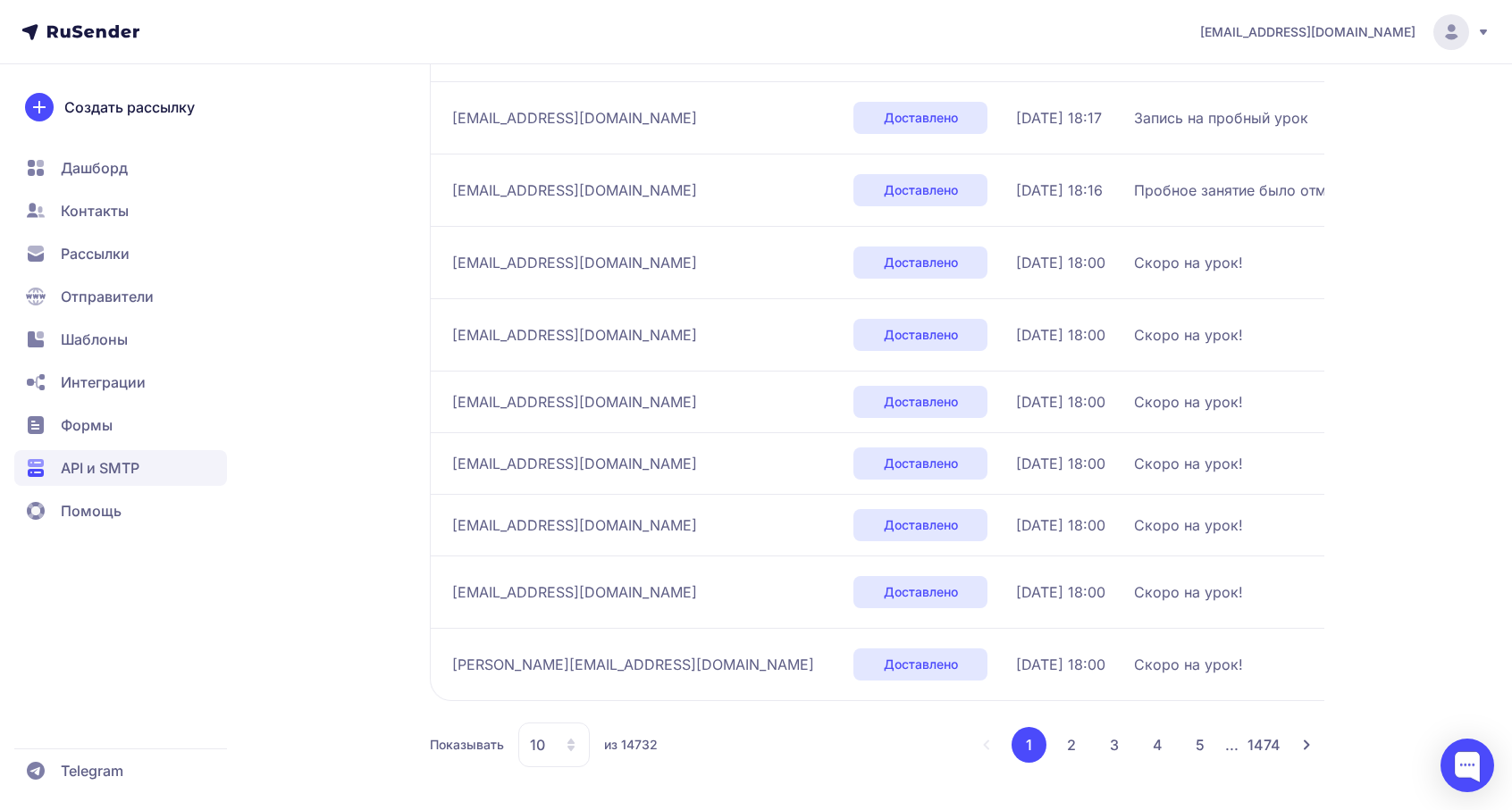
click at [1076, 747] on button "2" at bounding box center [1071, 745] width 36 height 36
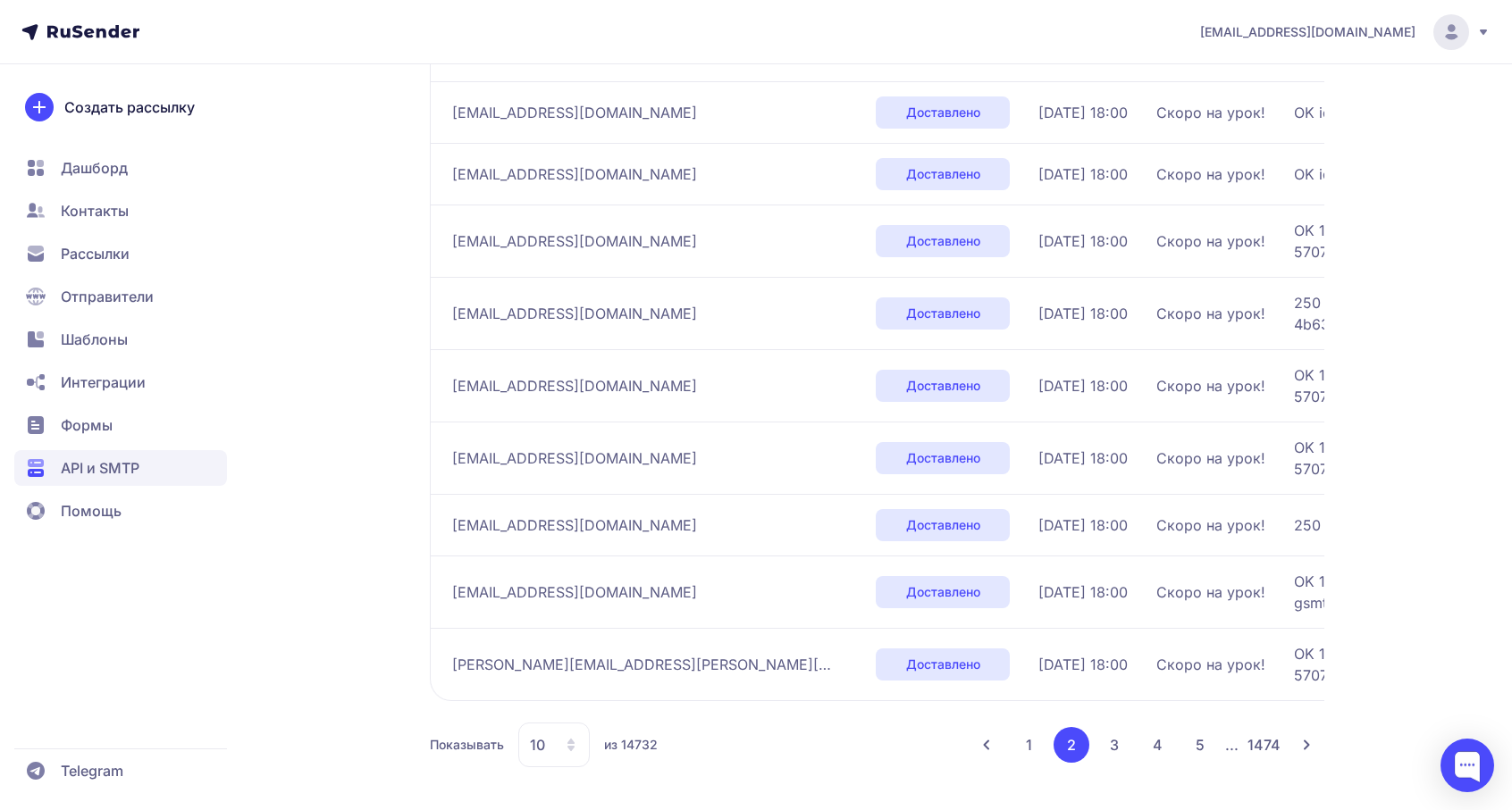
click at [1118, 760] on button "3" at bounding box center [1115, 745] width 36 height 36
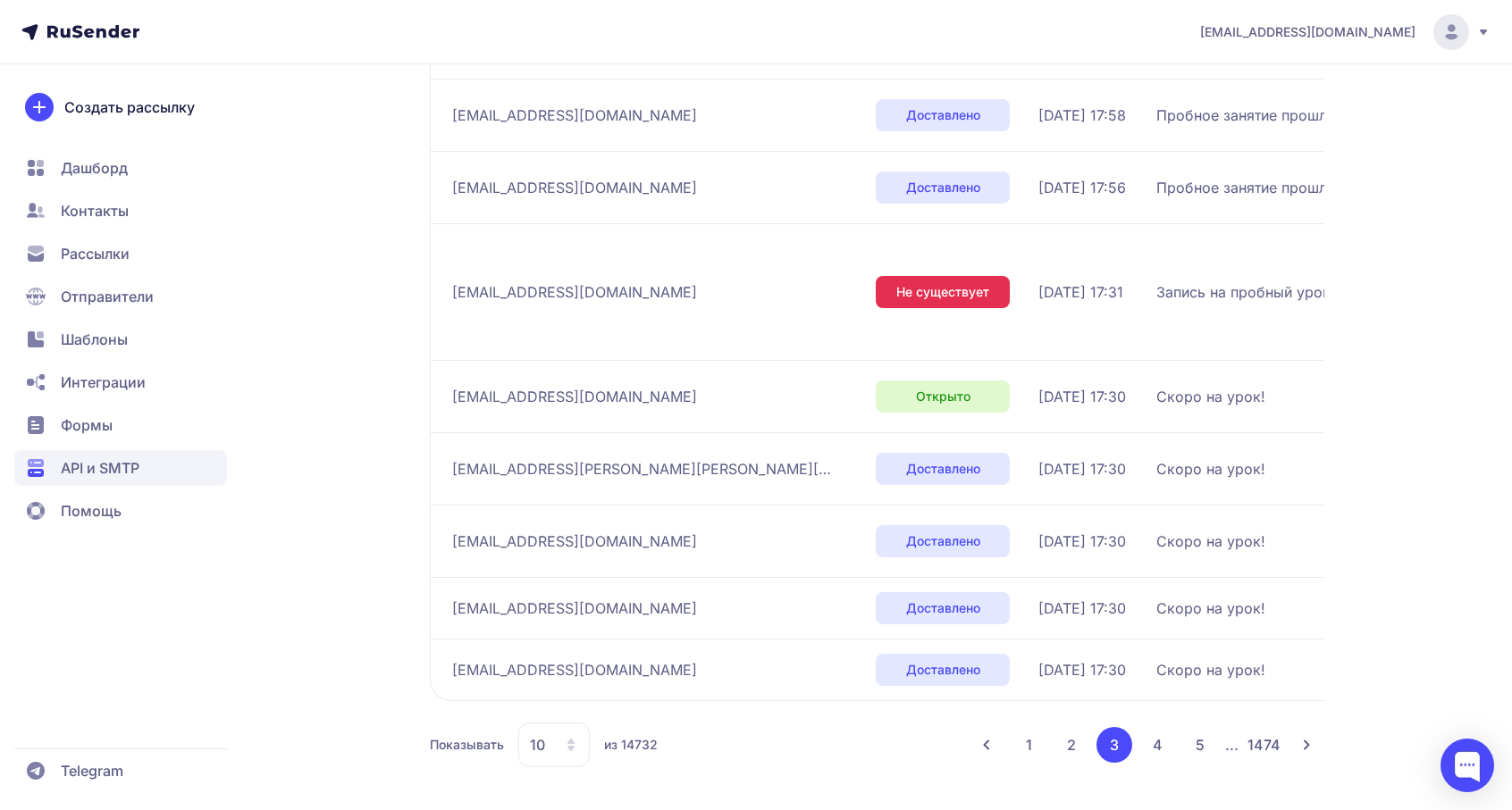
click at [1153, 749] on button "4" at bounding box center [1157, 745] width 36 height 36
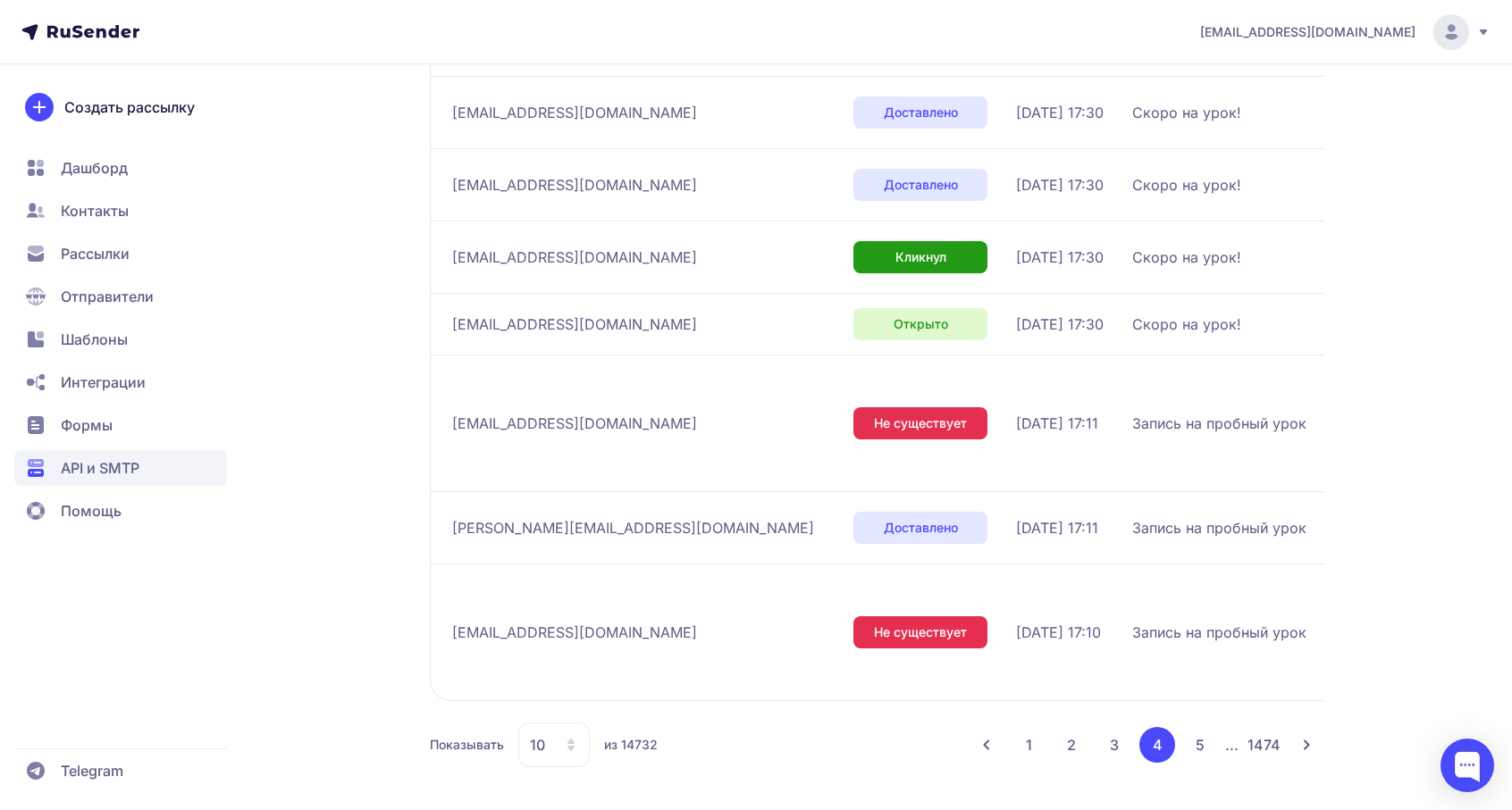
click at [1192, 737] on button "5" at bounding box center [1200, 745] width 36 height 36
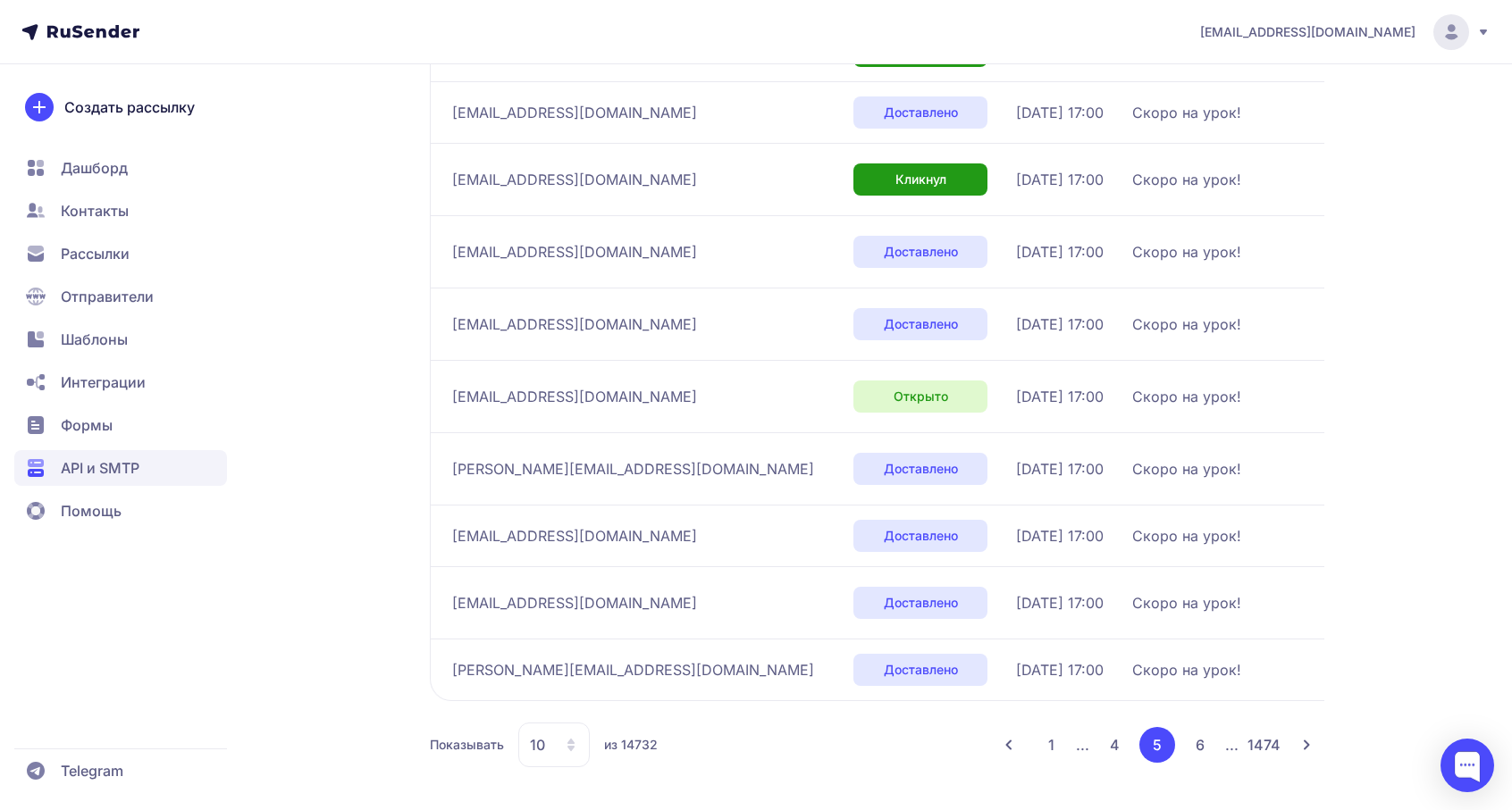
click at [1196, 745] on button "6" at bounding box center [1200, 745] width 36 height 36
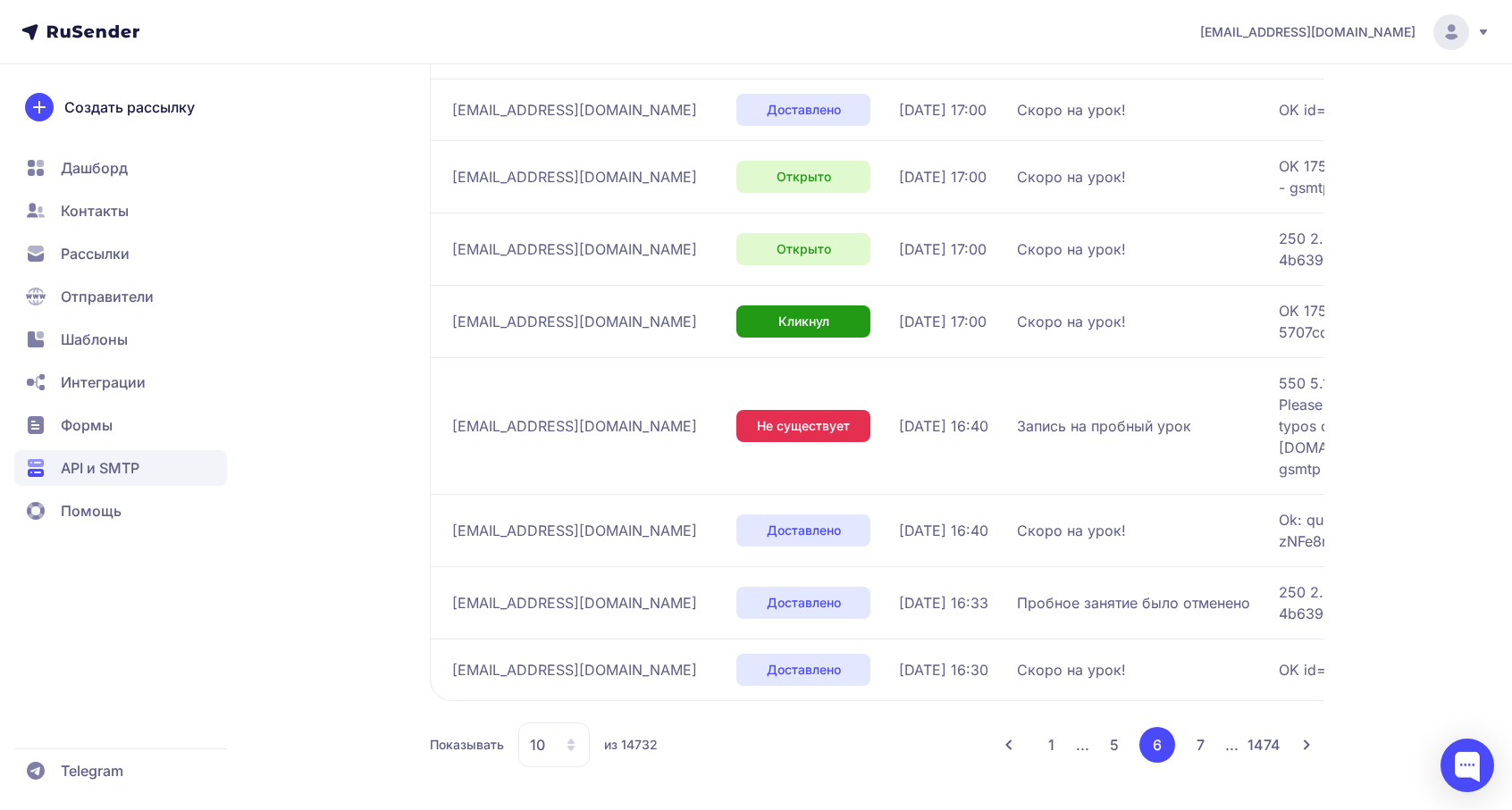
click at [1196, 738] on button "7" at bounding box center [1200, 745] width 36 height 36
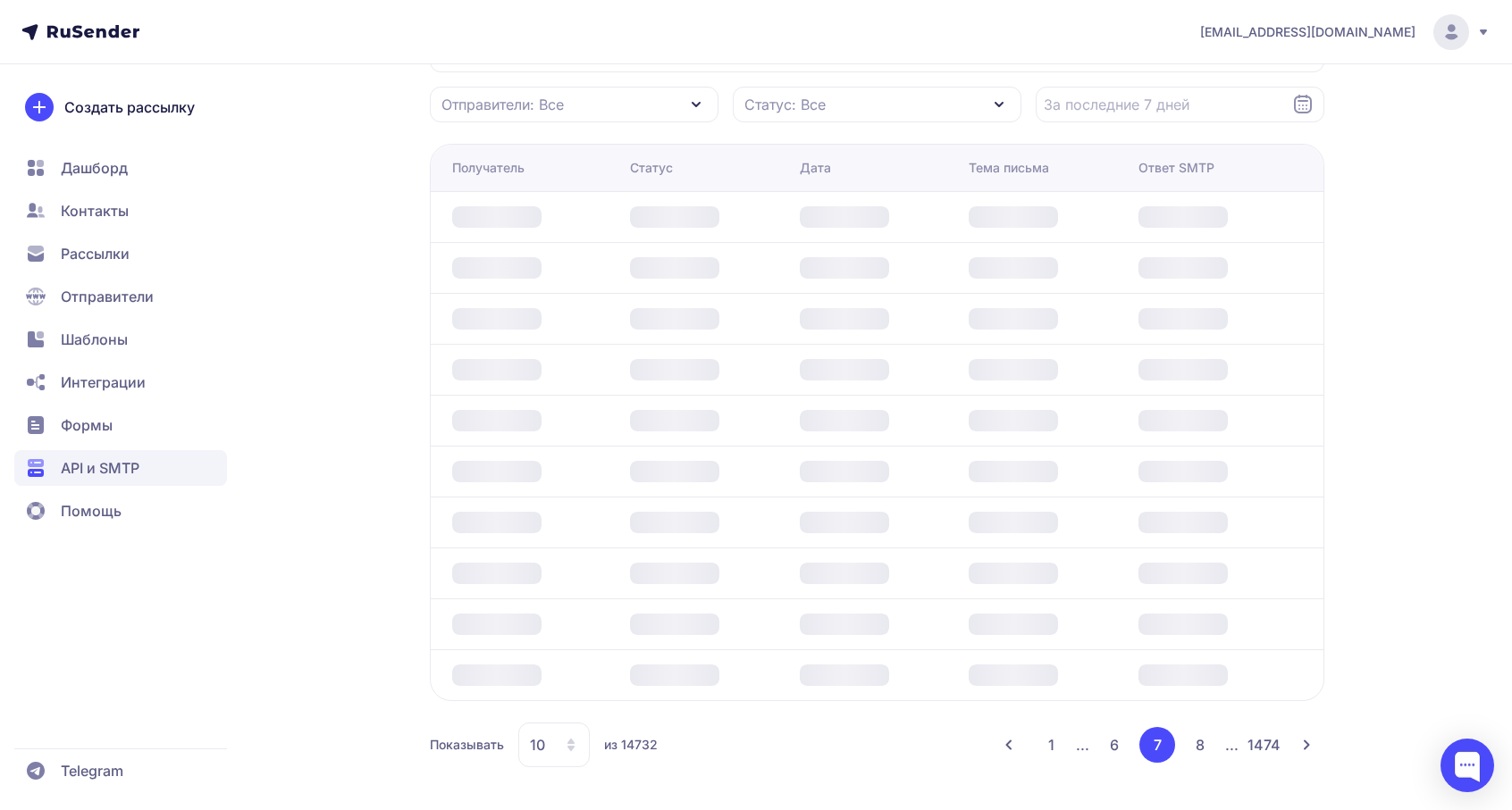
scroll to position [239, 0]
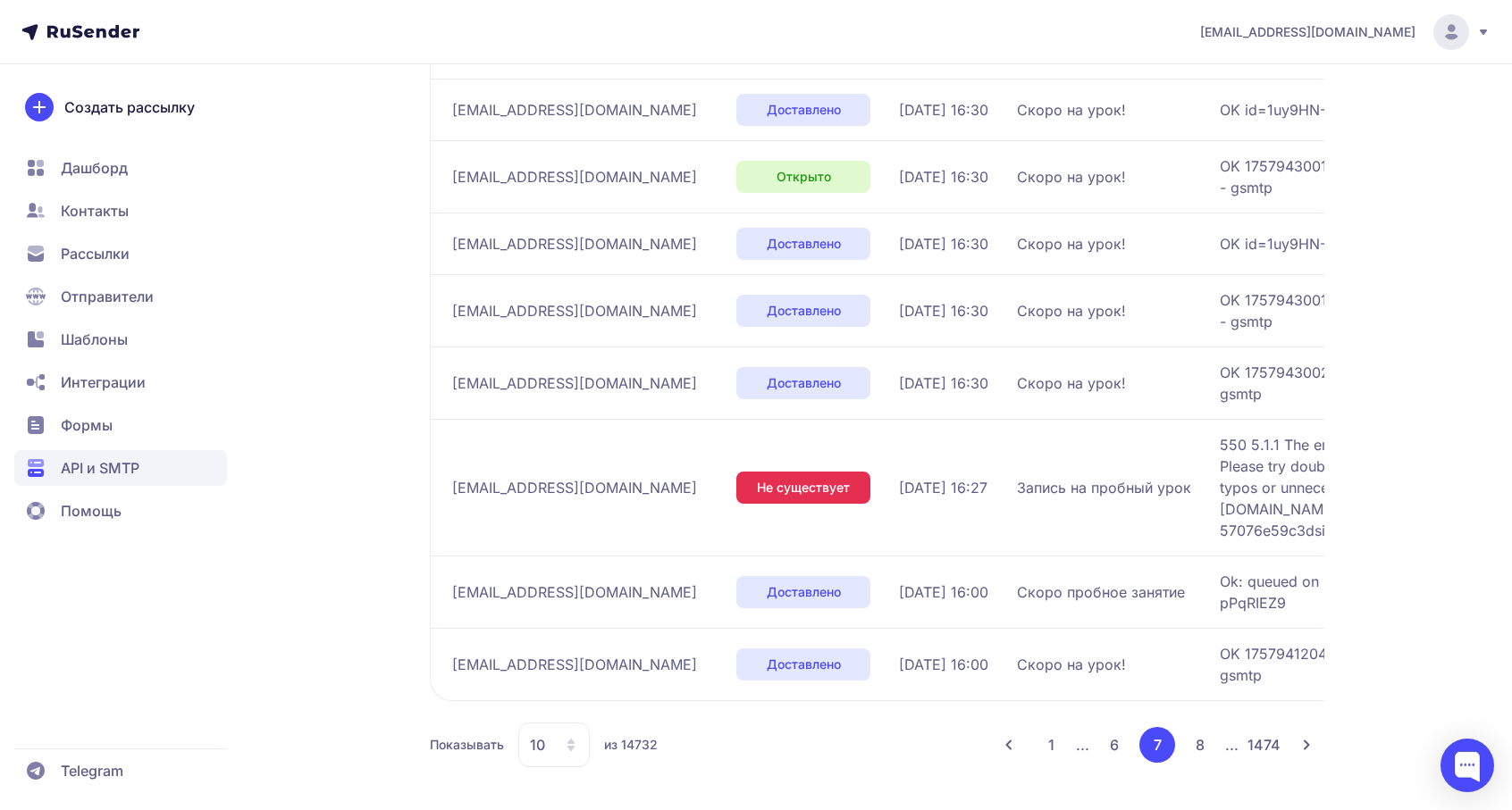
click at [1198, 740] on button "8" at bounding box center [1200, 745] width 36 height 36
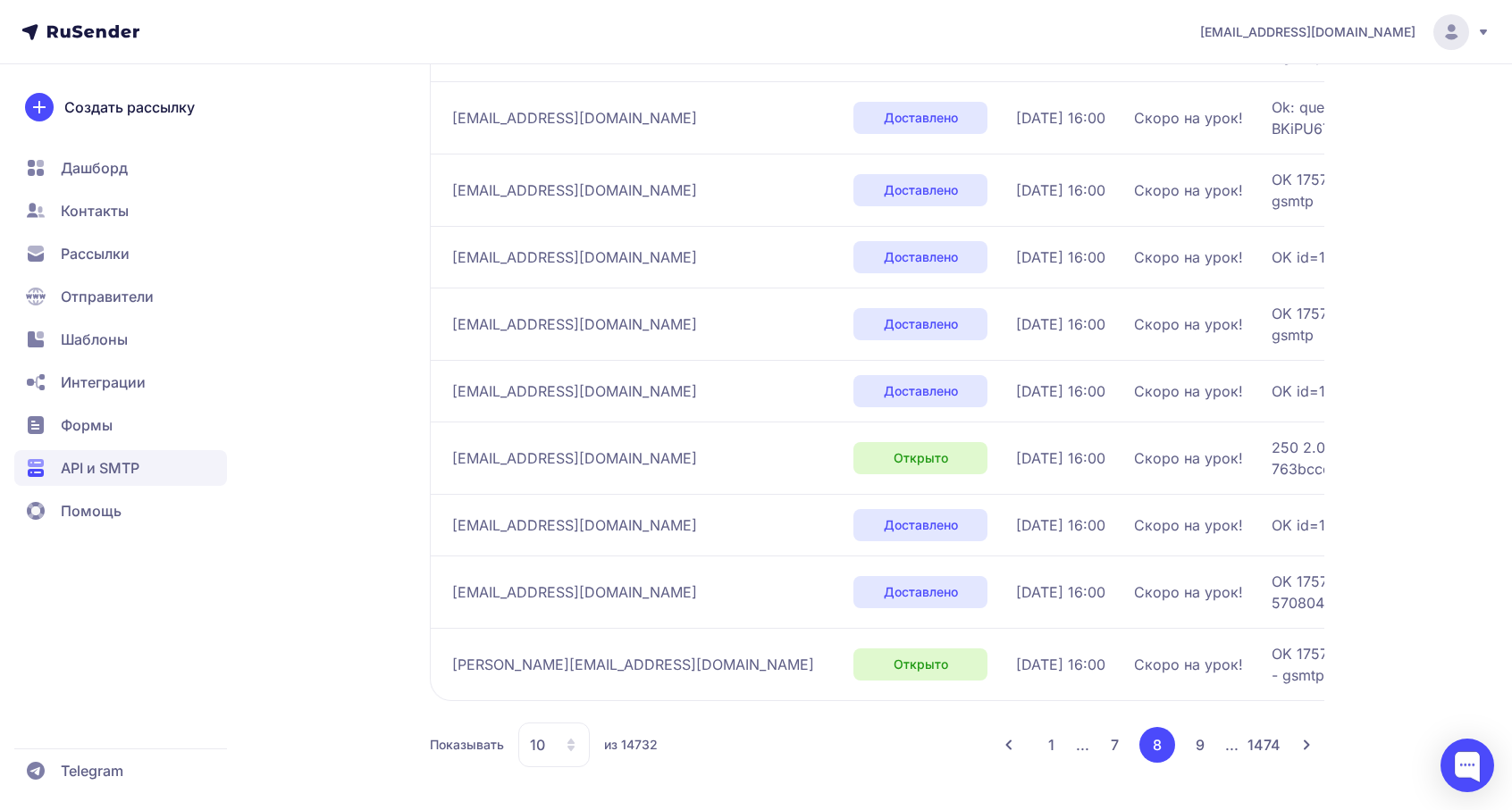
click at [1196, 729] on button "9" at bounding box center [1200, 745] width 36 height 36
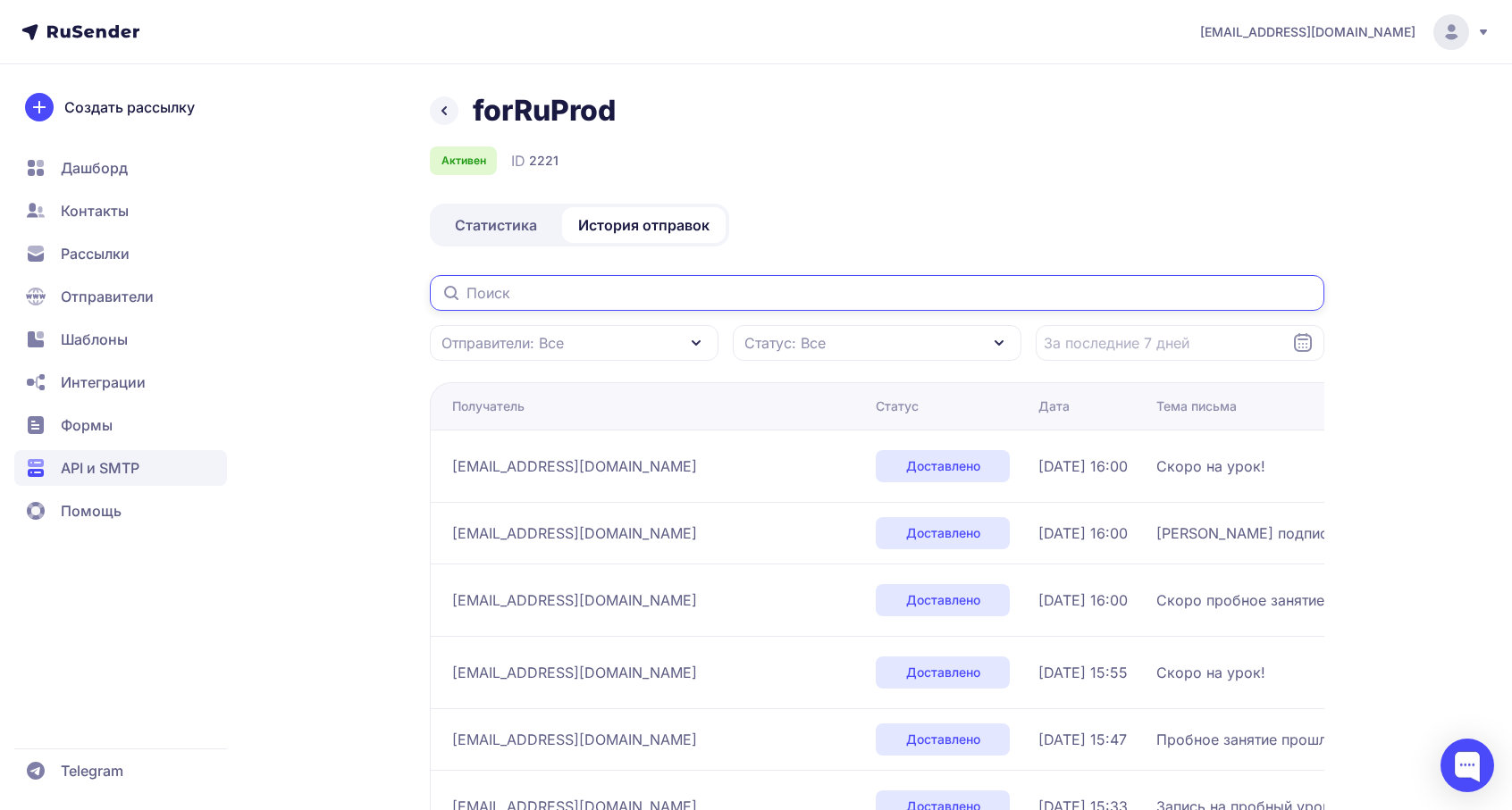
drag, startPoint x: 611, startPoint y: 186, endPoint x: 737, endPoint y: 295, distance: 166.6
click at [737, 295] on input "text" at bounding box center [877, 293] width 895 height 36
paste input "[EMAIL_ADDRESS][DOMAIN_NAME]"
type input "[EMAIL_ADDRESS][DOMAIN_NAME]"
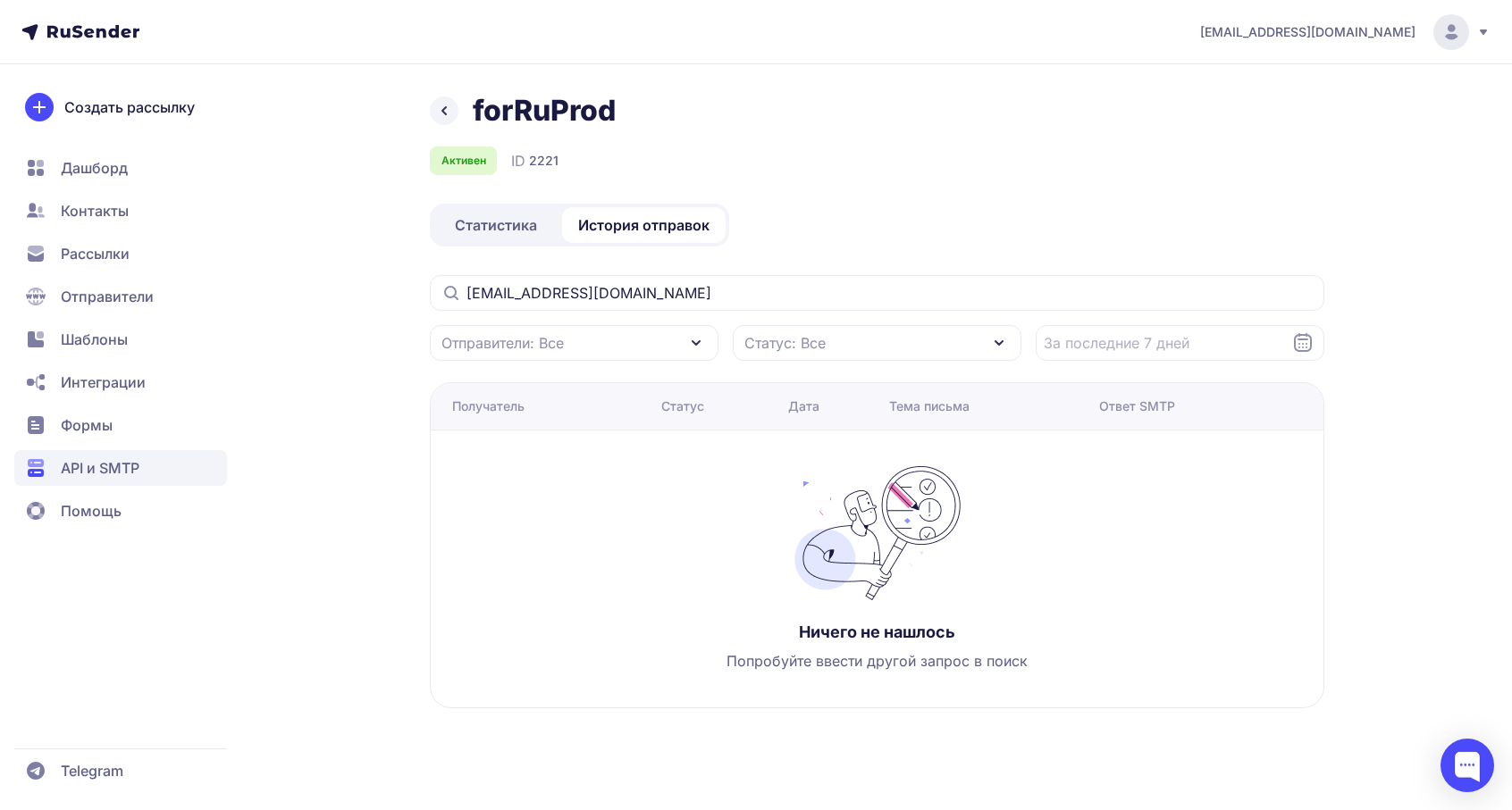
click at [446, 119] on icon at bounding box center [444, 110] width 21 height 21
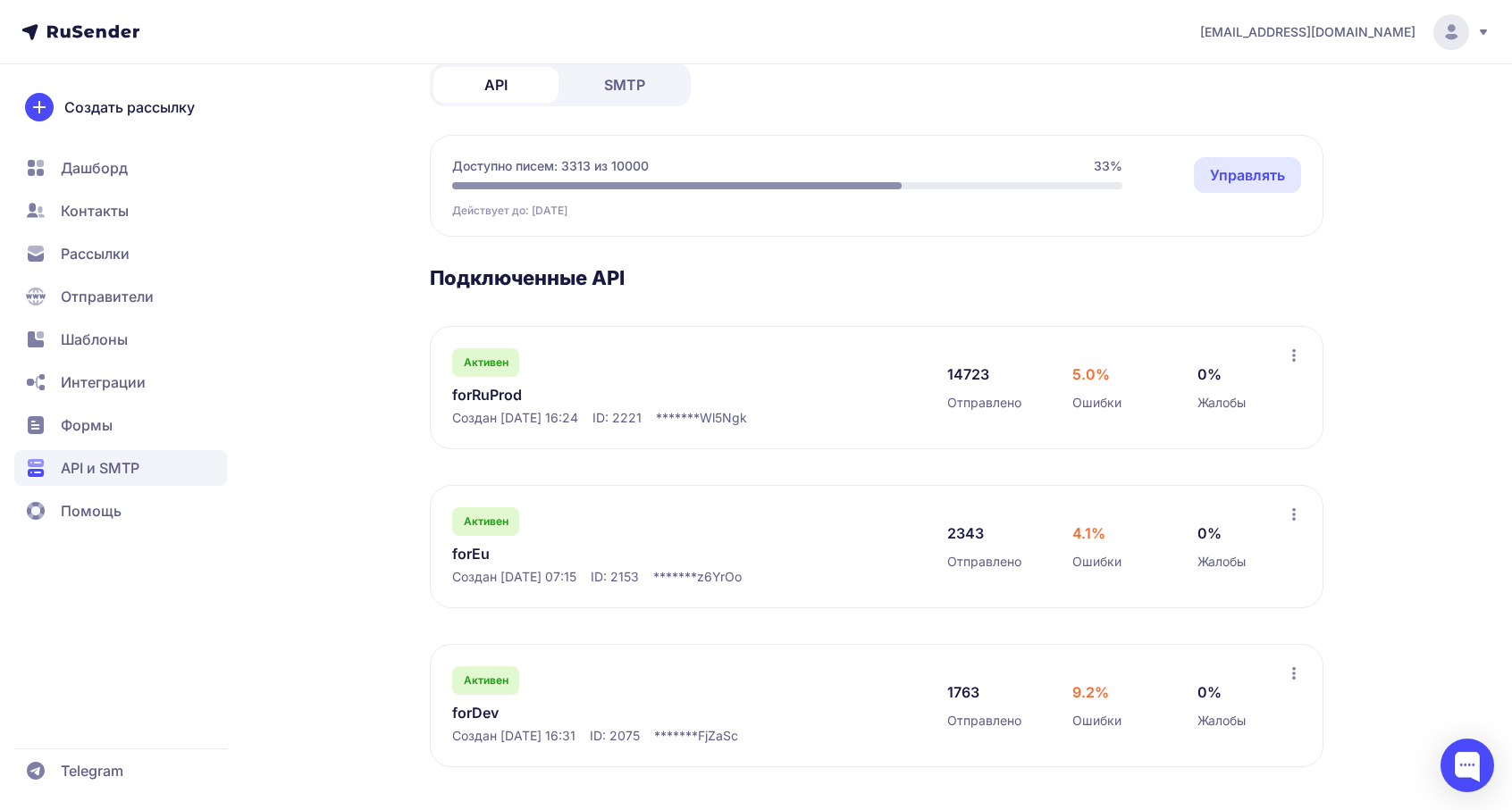
scroll to position [108, 0]
click at [513, 715] on link "forDev" at bounding box center [635, 713] width 367 height 21
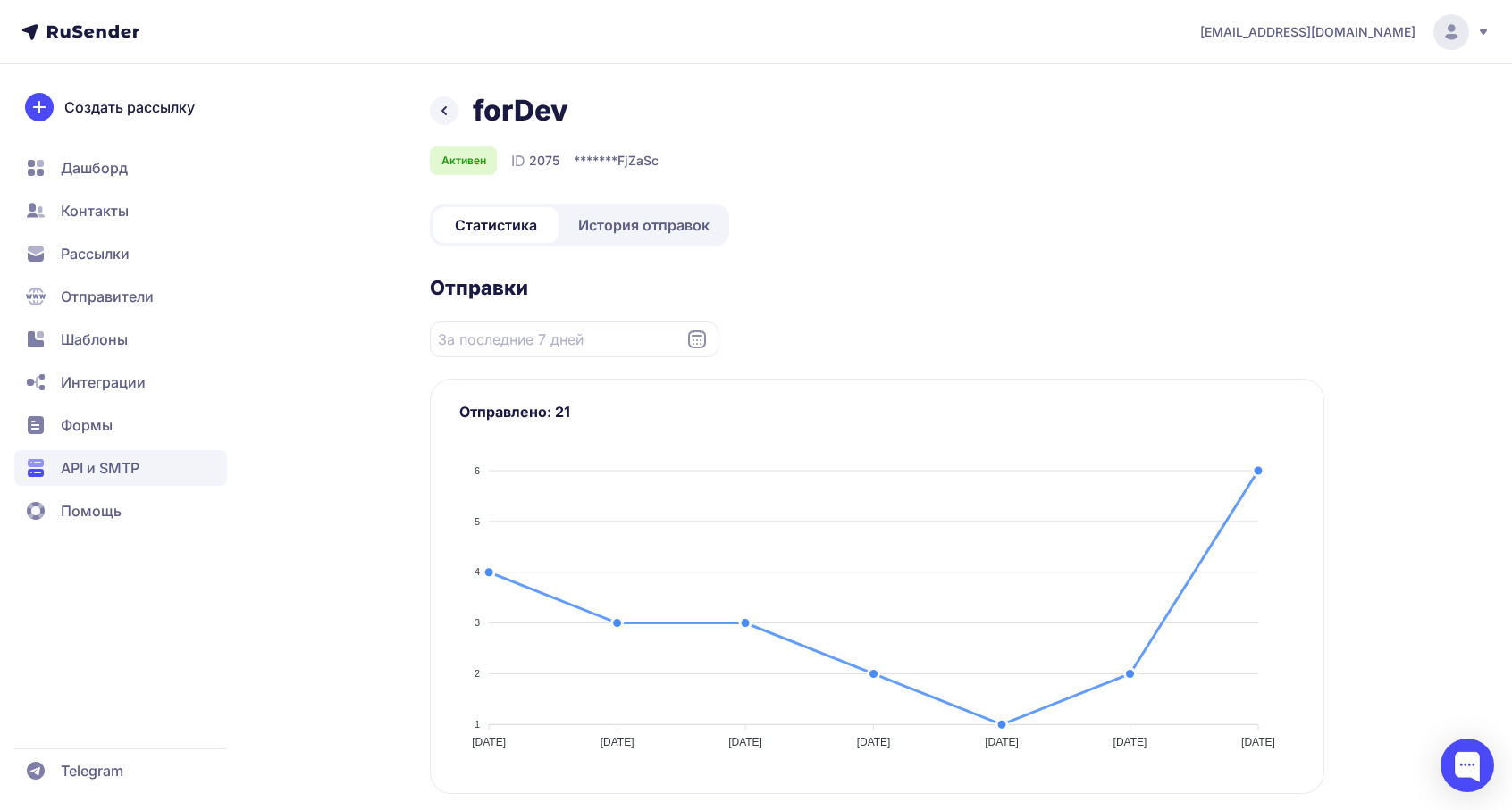
click at [624, 227] on span "История отправок" at bounding box center [644, 225] width 132 height 21
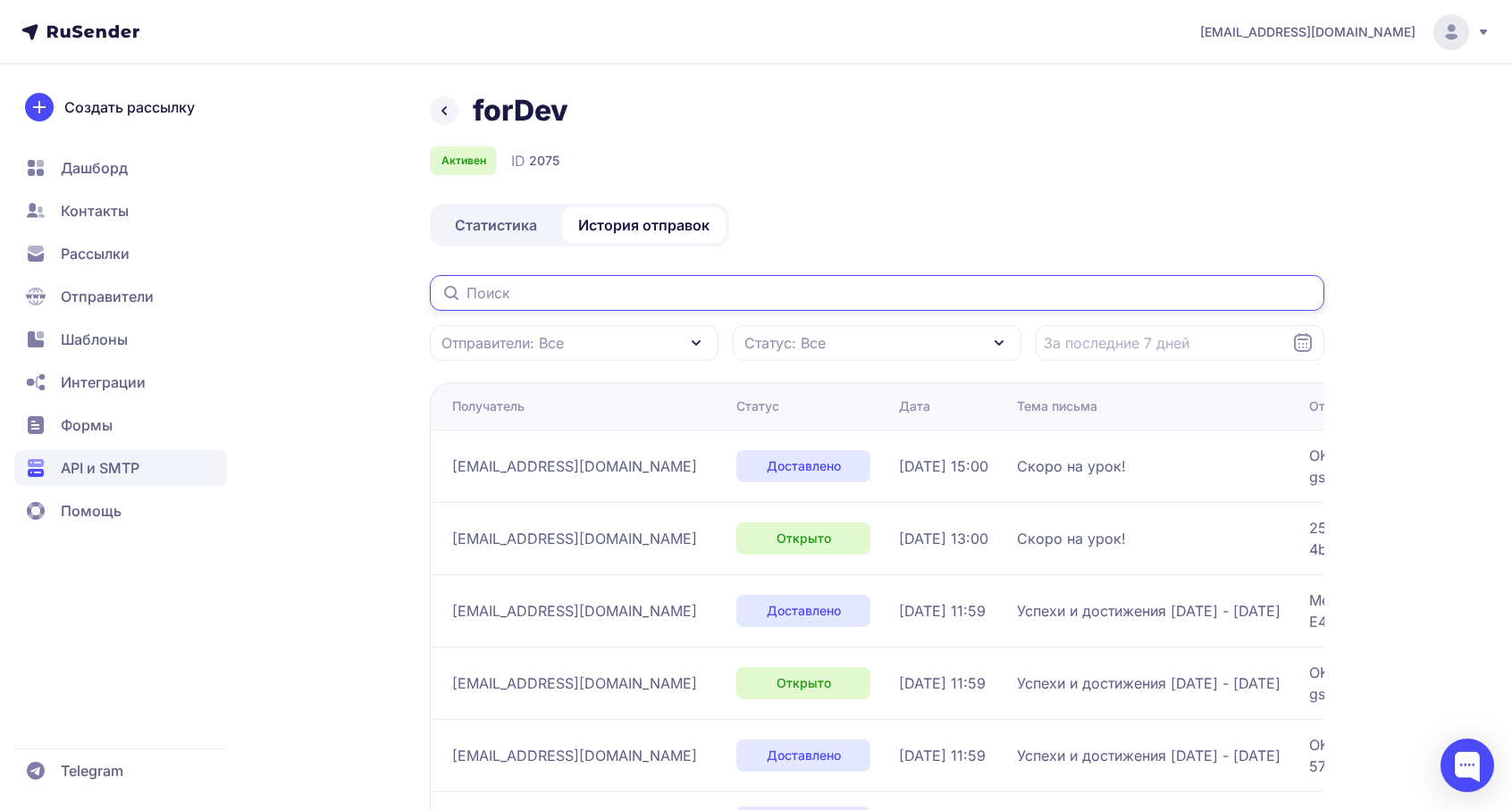
click at [594, 301] on input "text" at bounding box center [877, 293] width 895 height 36
paste input "[EMAIL_ADDRESS][DOMAIN_NAME]"
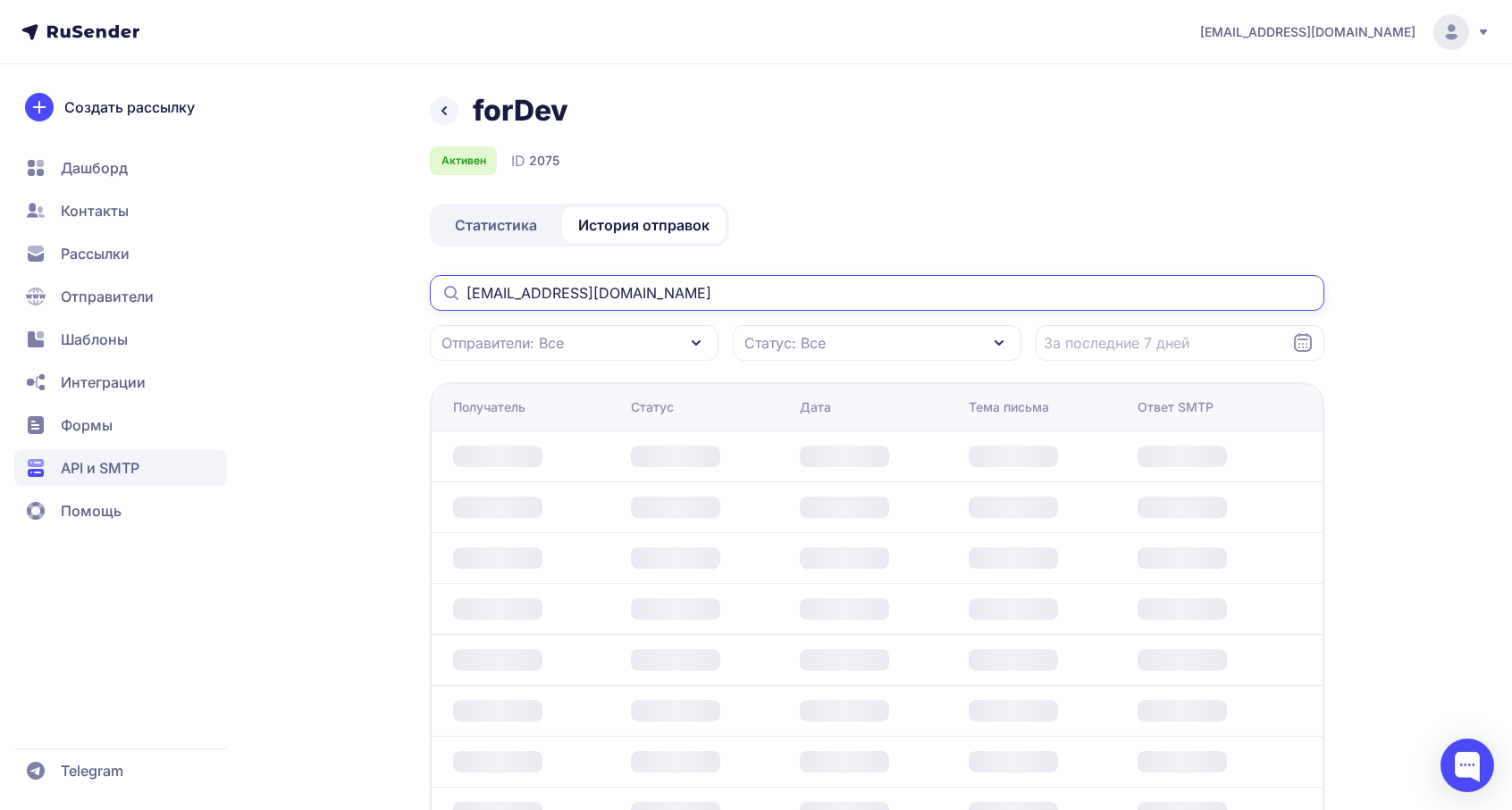
click at [499, 294] on input "[EMAIL_ADDRESS][DOMAIN_NAME]" at bounding box center [877, 293] width 895 height 36
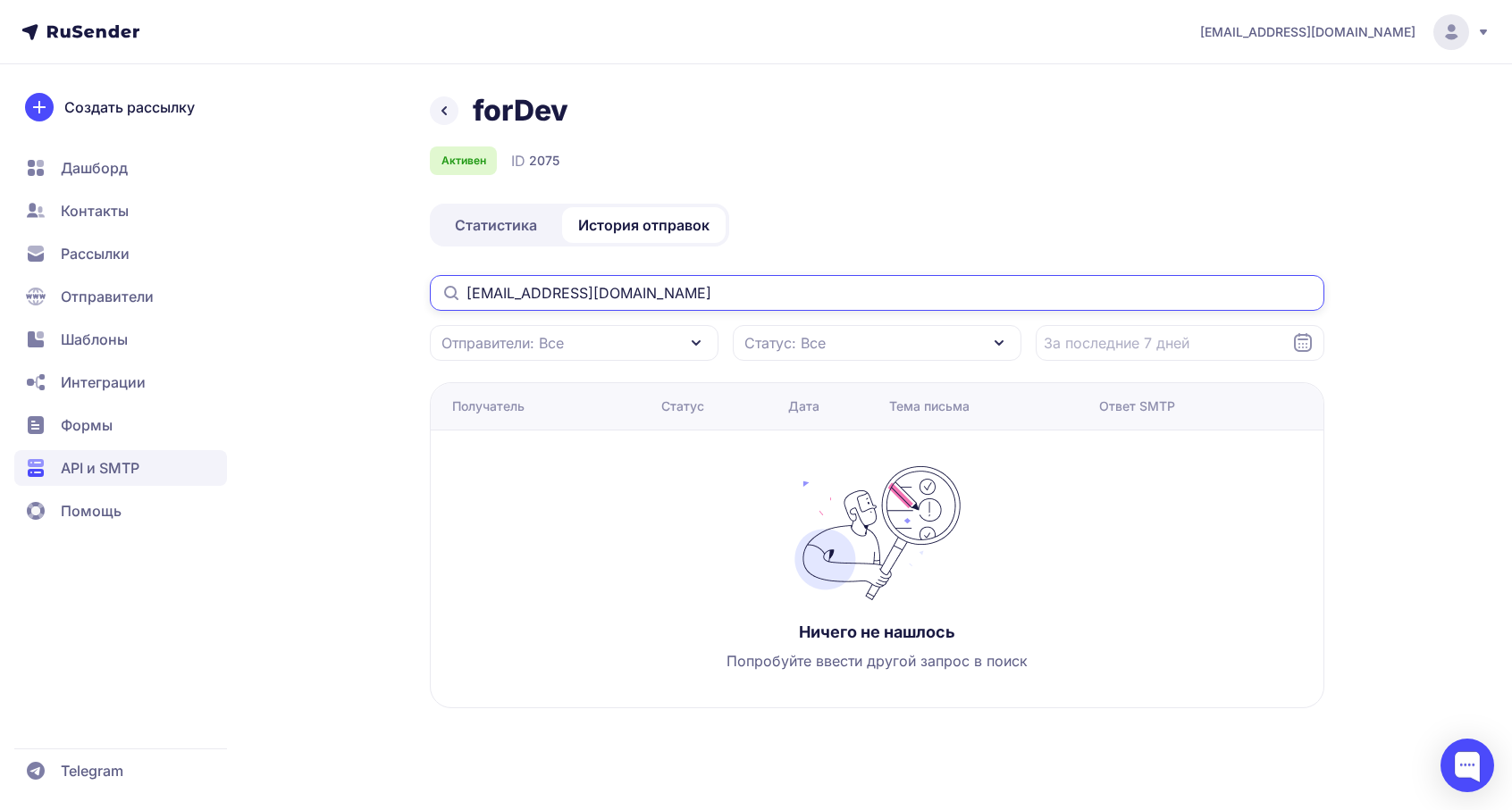
type input "[EMAIL_ADDRESS][DOMAIN_NAME]"
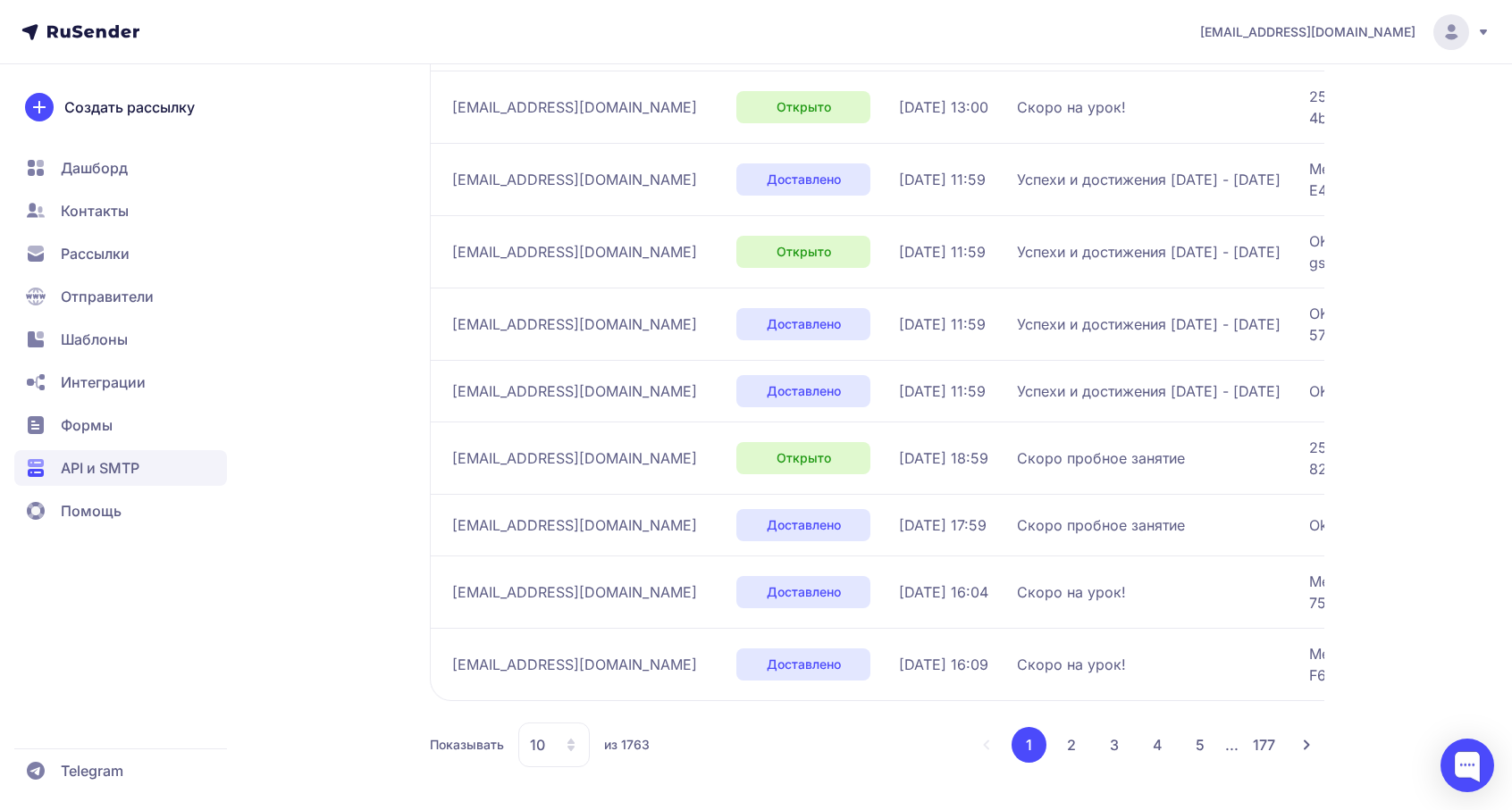
click at [1072, 739] on button "2" at bounding box center [1071, 745] width 36 height 36
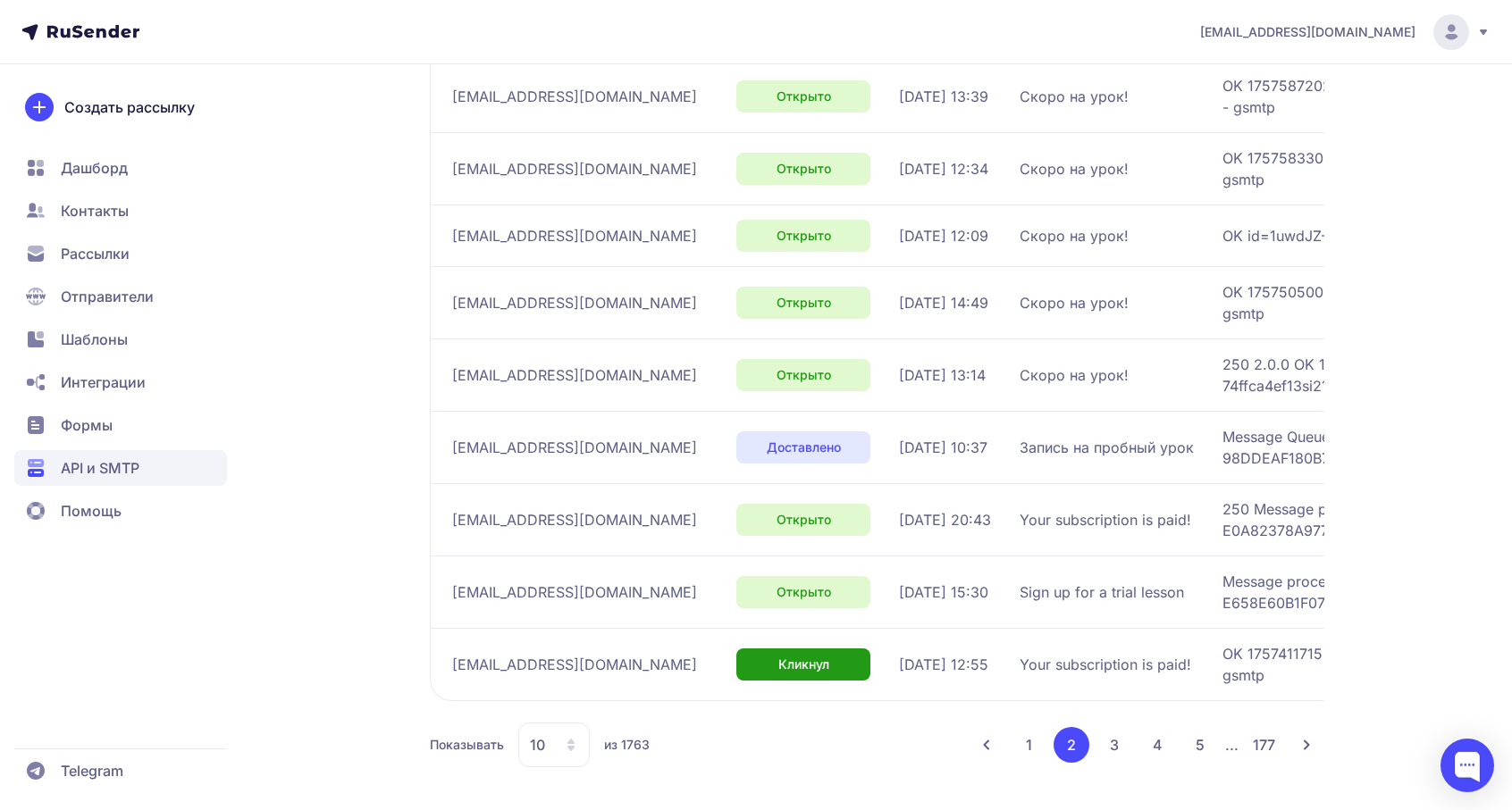
scroll to position [444, 0]
click at [1111, 739] on button "3" at bounding box center [1115, 745] width 36 height 36
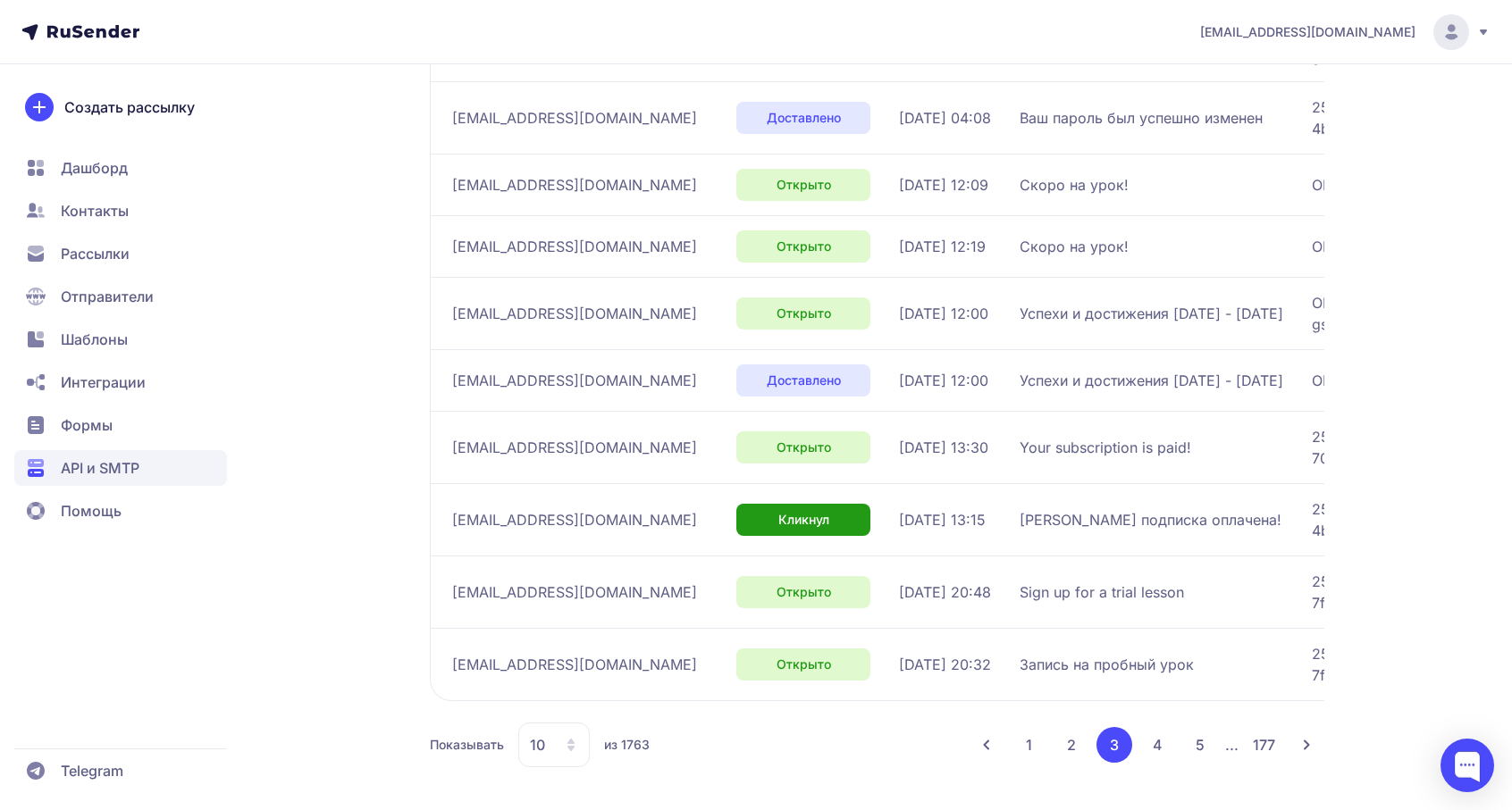
click at [1157, 741] on button "4" at bounding box center [1157, 745] width 36 height 36
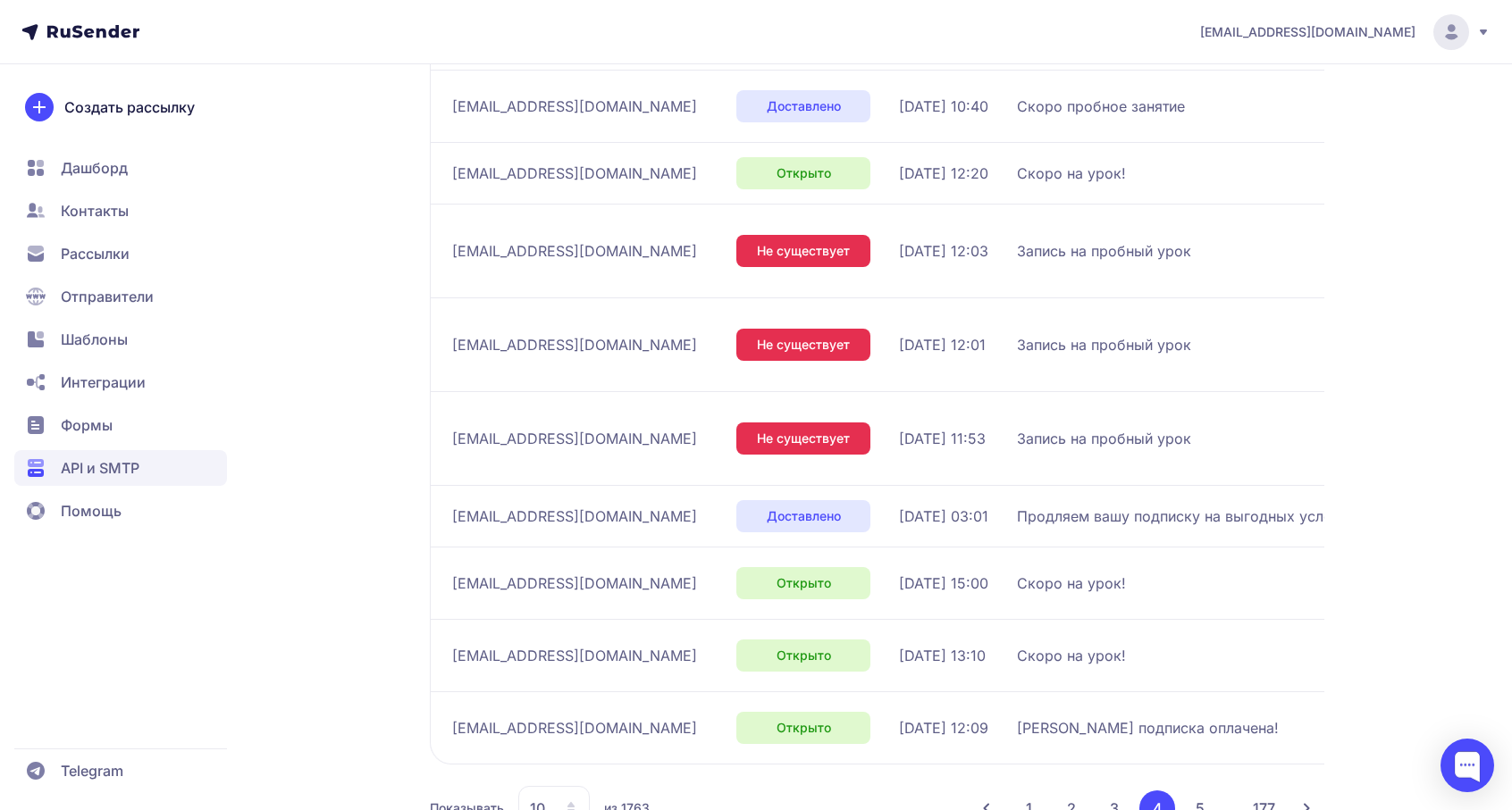
click at [1196, 791] on button "5" at bounding box center [1200, 808] width 36 height 36
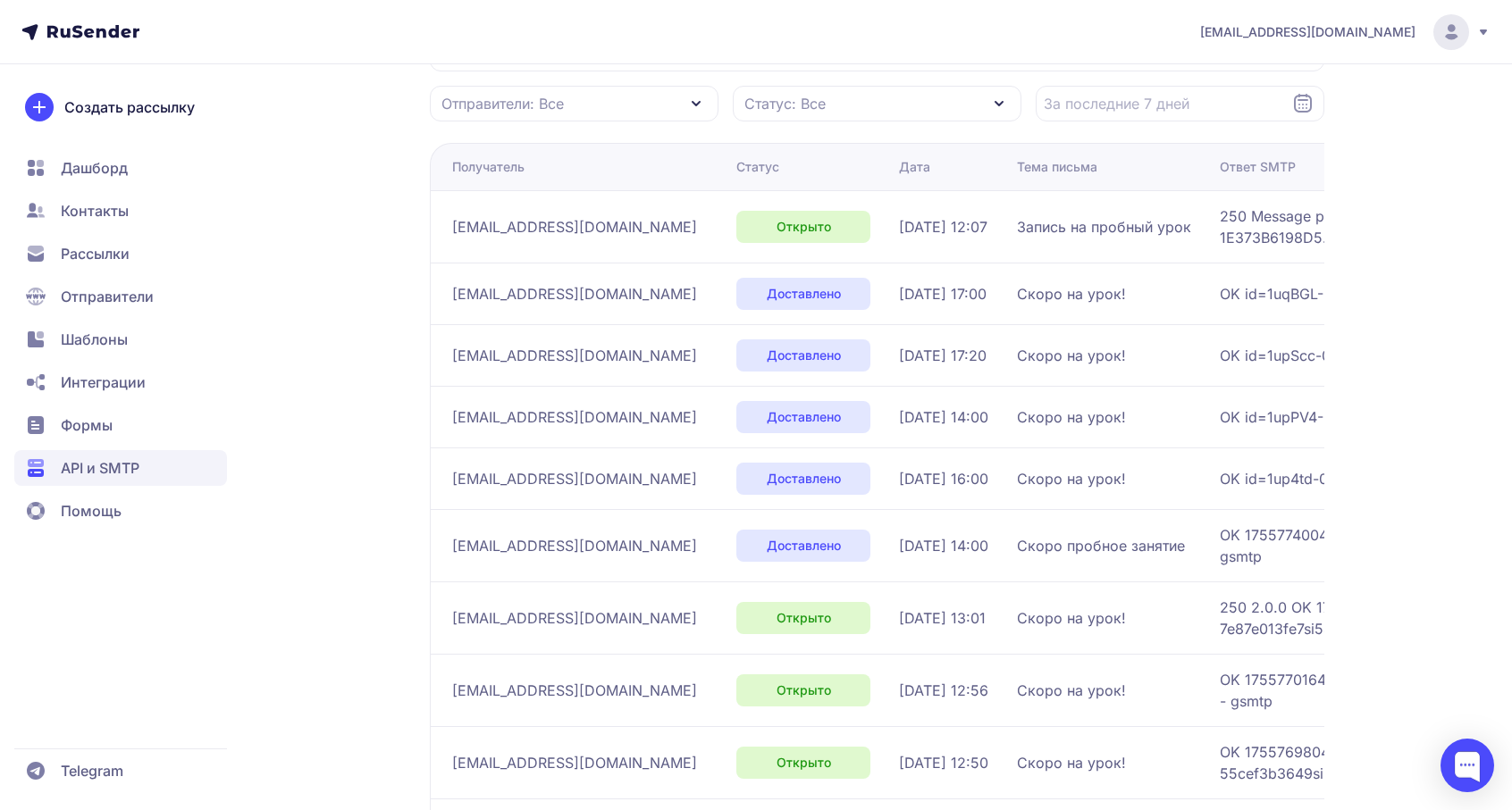
scroll to position [250, 0]
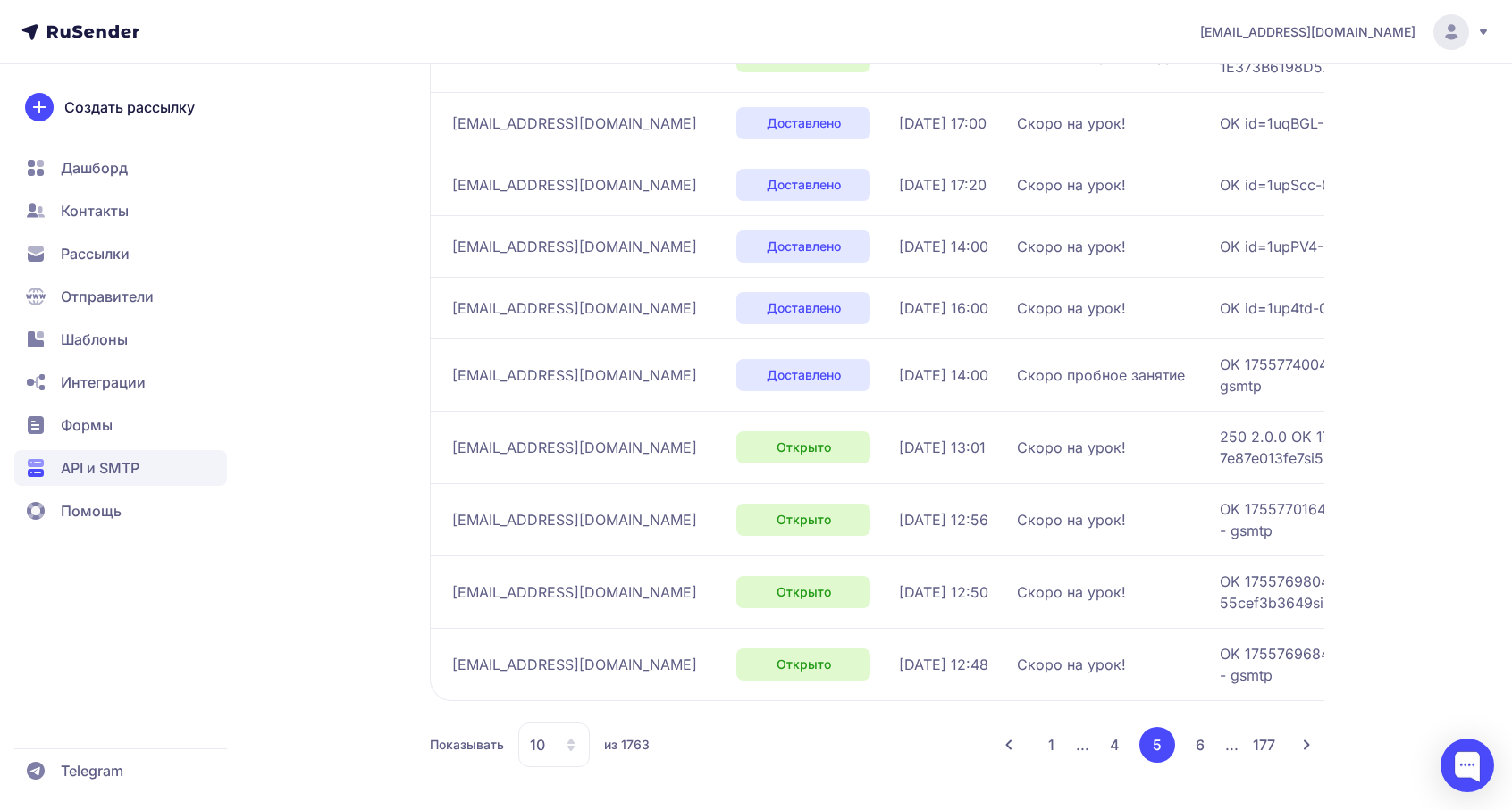
click at [1106, 741] on button "4" at bounding box center [1115, 745] width 36 height 36
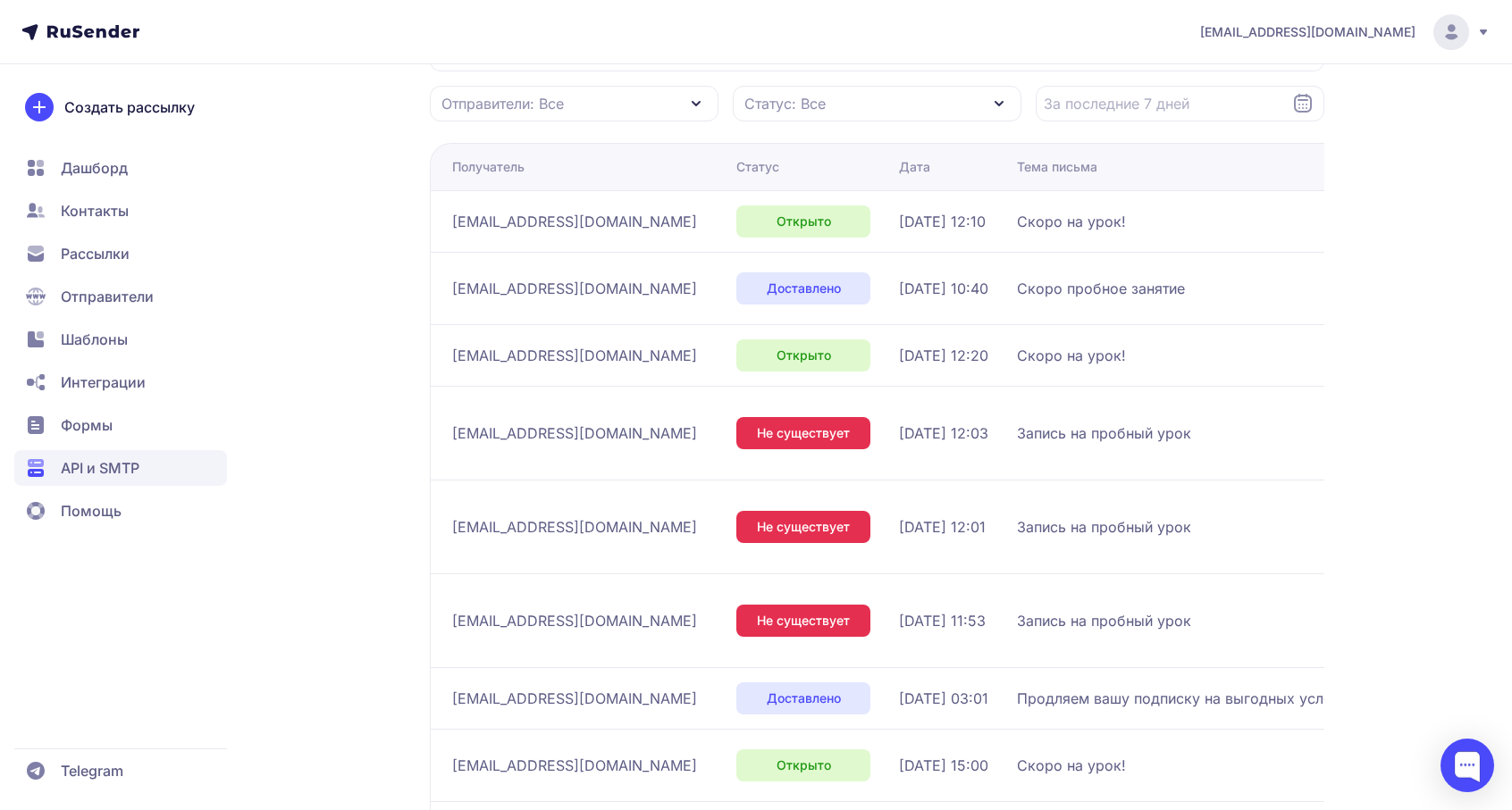
scroll to position [291, 0]
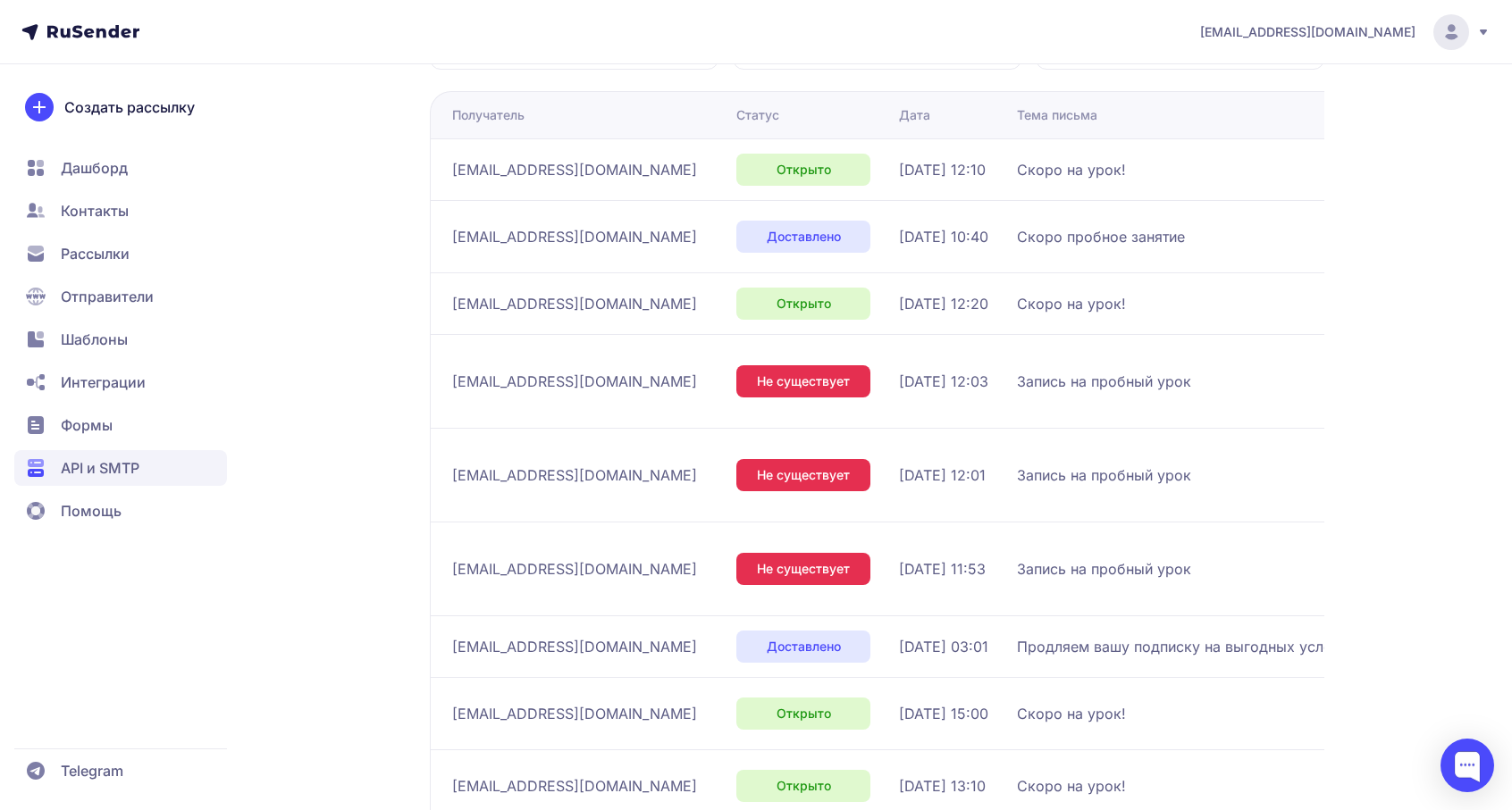
click at [480, 636] on span "[EMAIL_ADDRESS][DOMAIN_NAME]" at bounding box center [575, 647] width 245 height 21
click at [1017, 636] on span "Продляем вашу подписку на выгодных условиях!" at bounding box center [1193, 647] width 352 height 21
click at [767, 638] on span "Доставлено" at bounding box center [804, 647] width 74 height 18
click at [1017, 636] on span "Продляем вашу подписку на выгодных условиях!" at bounding box center [1193, 647] width 352 height 21
drag, startPoint x: 974, startPoint y: 582, endPoint x: 1262, endPoint y: 586, distance: 288.0
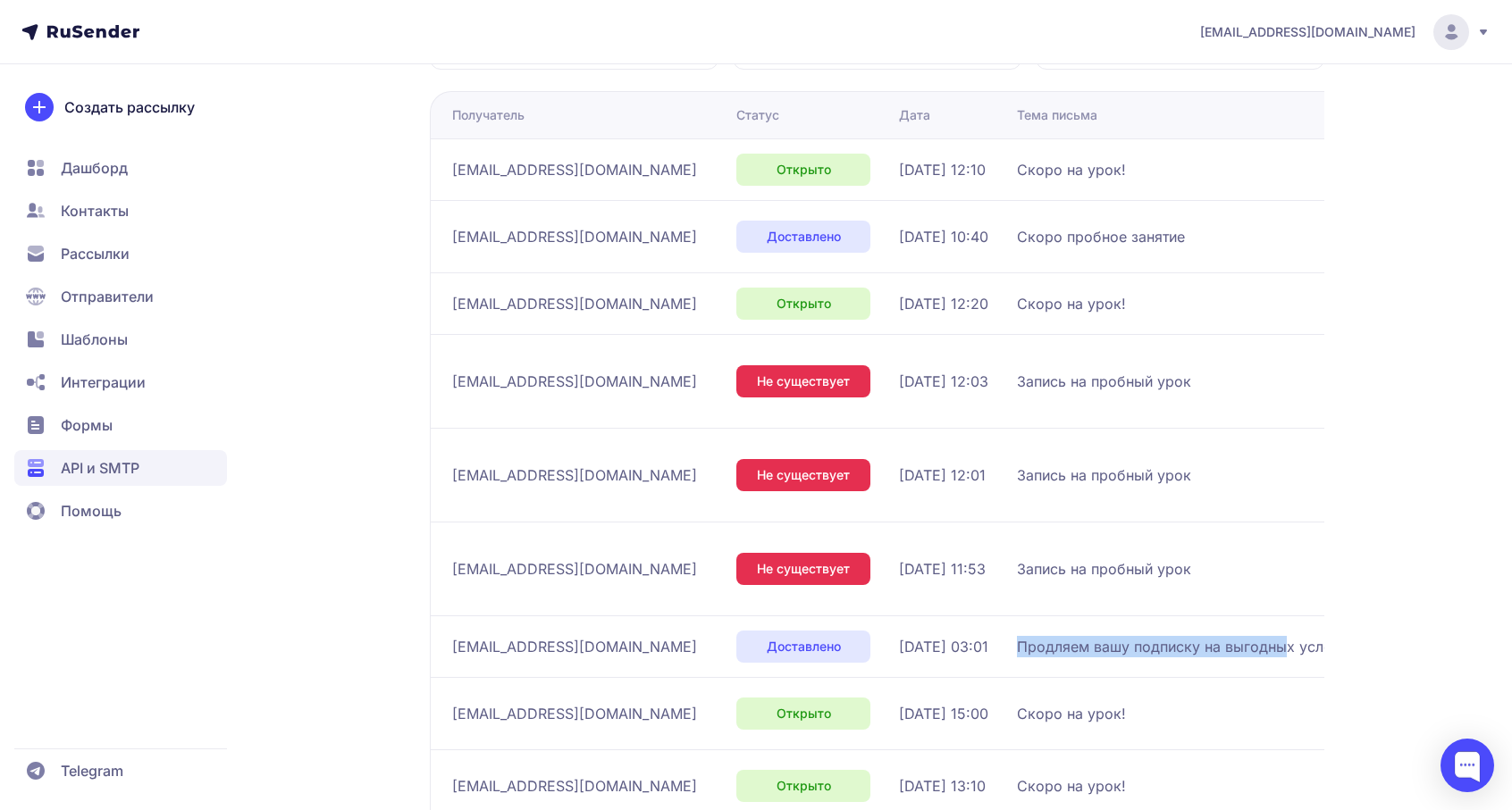
click at [1260, 616] on tr "[EMAIL_ADDRESS][DOMAIN_NAME] Доставлено [DEMOGRAPHIC_DATA] 03:01 Продляем вашу …" at bounding box center [1148, 647] width 1437 height 61
click at [1262, 636] on span "Продляем вашу подписку на выгодных условиях!" at bounding box center [1193, 647] width 352 height 21
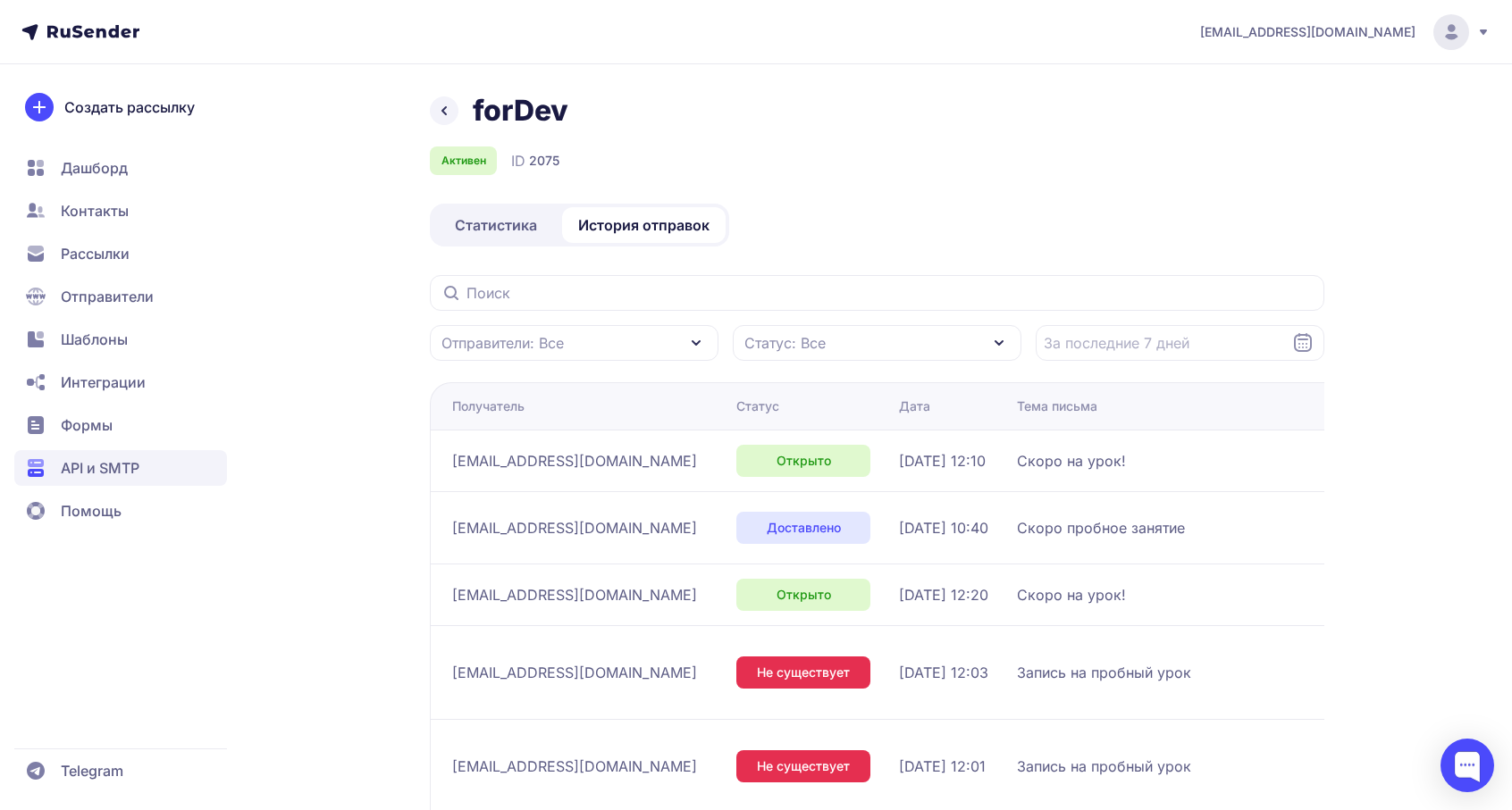
scroll to position [264, 0]
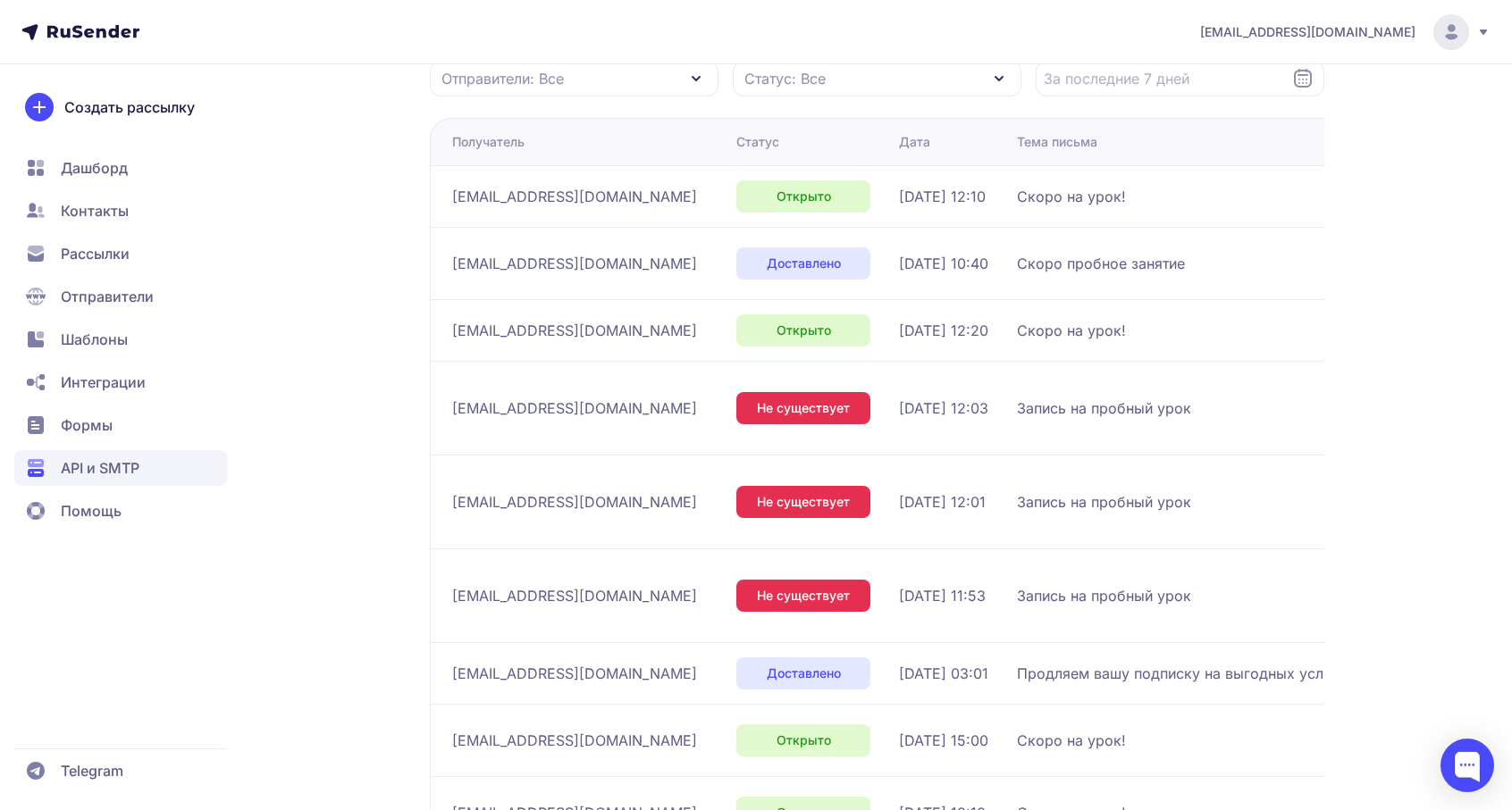
click at [477, 663] on span "[EMAIL_ADDRESS][DOMAIN_NAME]" at bounding box center [575, 674] width 245 height 21
click at [772, 658] on div "Доставлено" at bounding box center [804, 674] width 134 height 32
click at [899, 663] on span "[DATE] 03:01" at bounding box center [944, 674] width 89 height 21
